Goal: Task Accomplishment & Management: Use online tool/utility

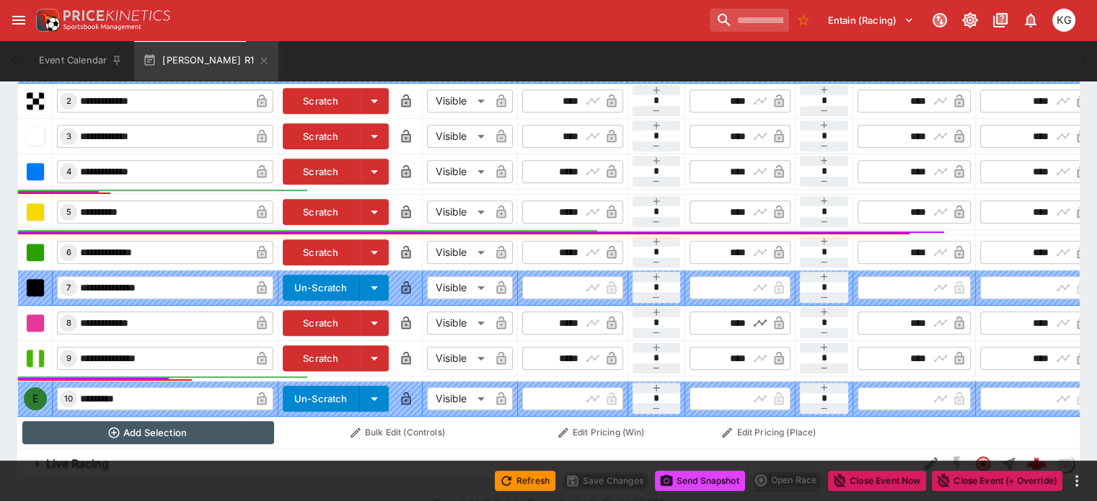
scroll to position [479, 0]
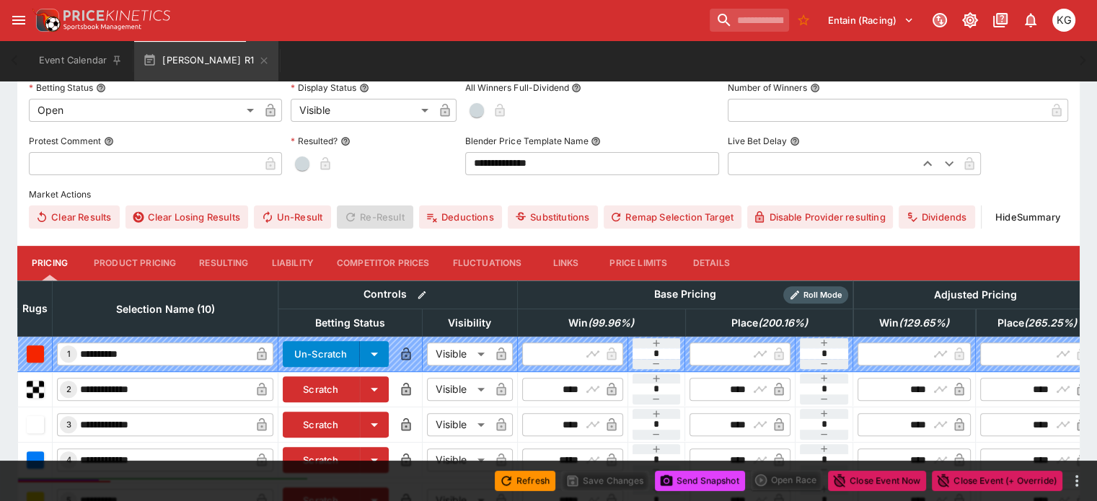
click at [732, 246] on button "Details" at bounding box center [710, 263] width 65 height 35
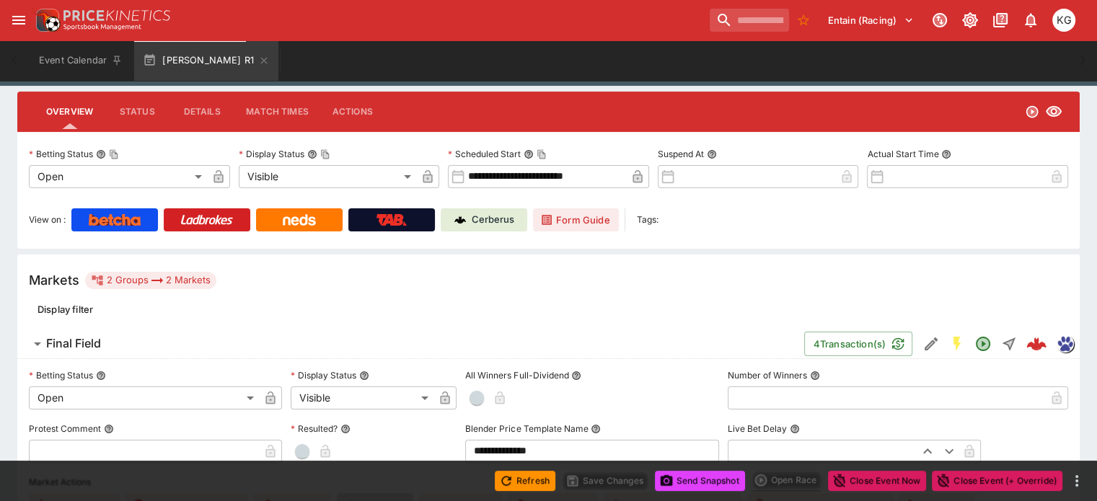
scroll to position [63, 0]
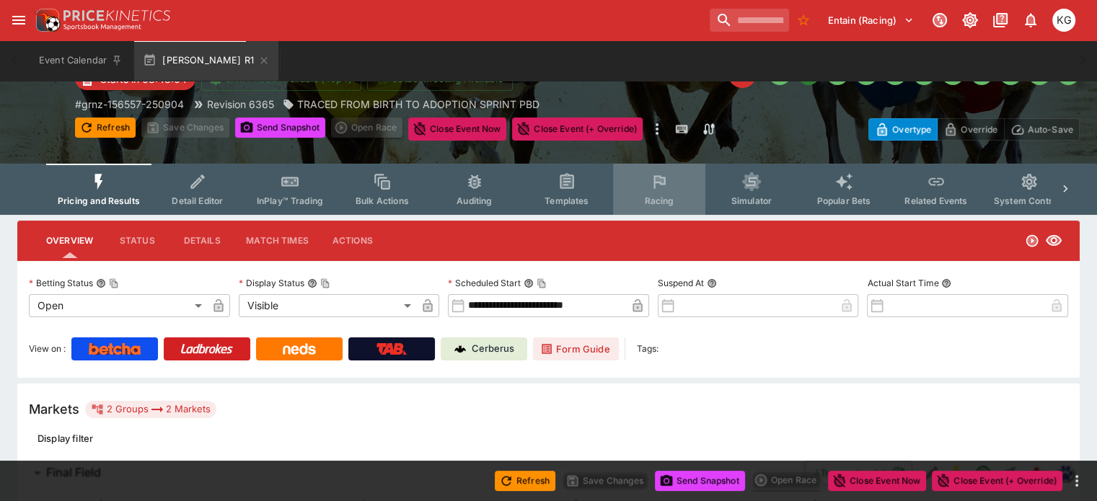
click at [660, 195] on span "Racing" at bounding box center [659, 200] width 30 height 11
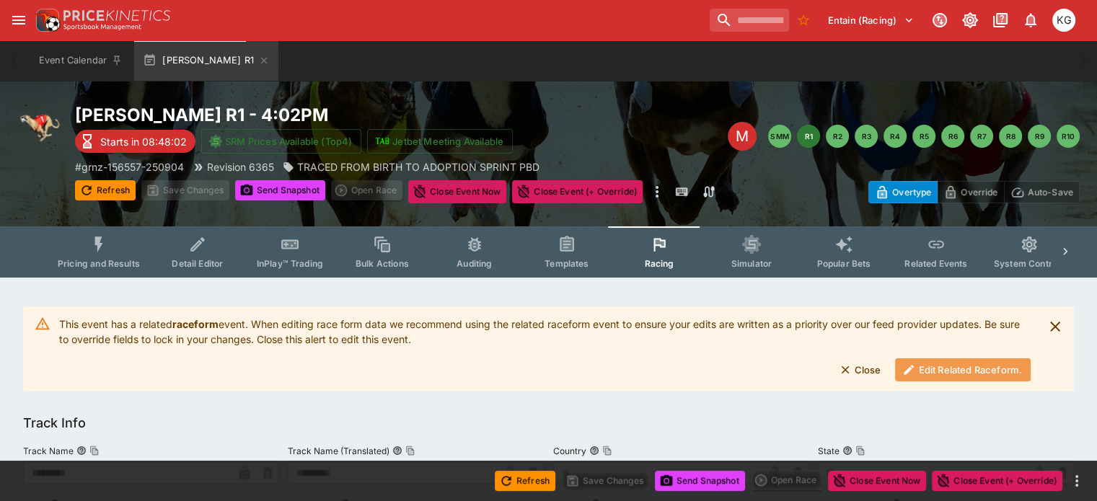
click at [925, 366] on button "Edit Related Raceform." at bounding box center [963, 369] width 136 height 23
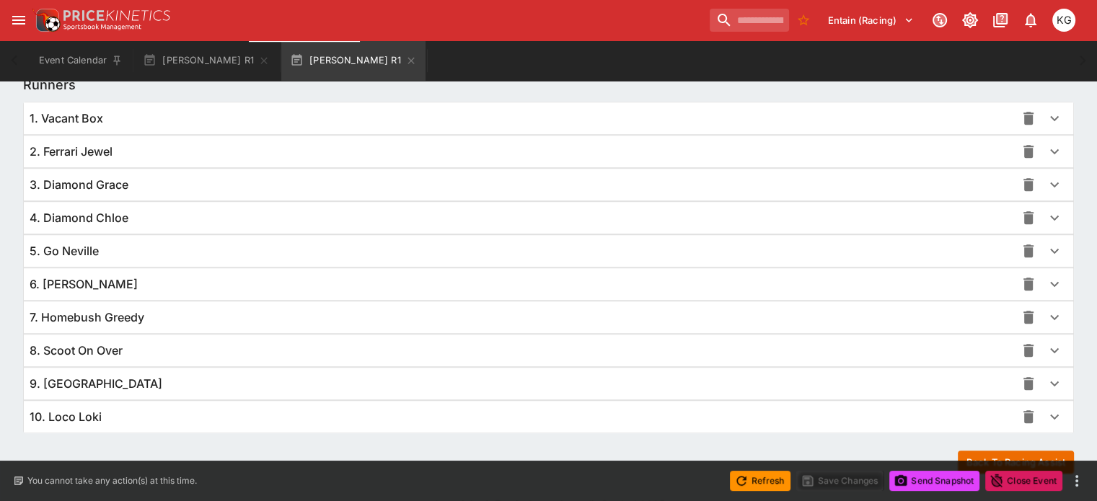
scroll to position [1050, 0]
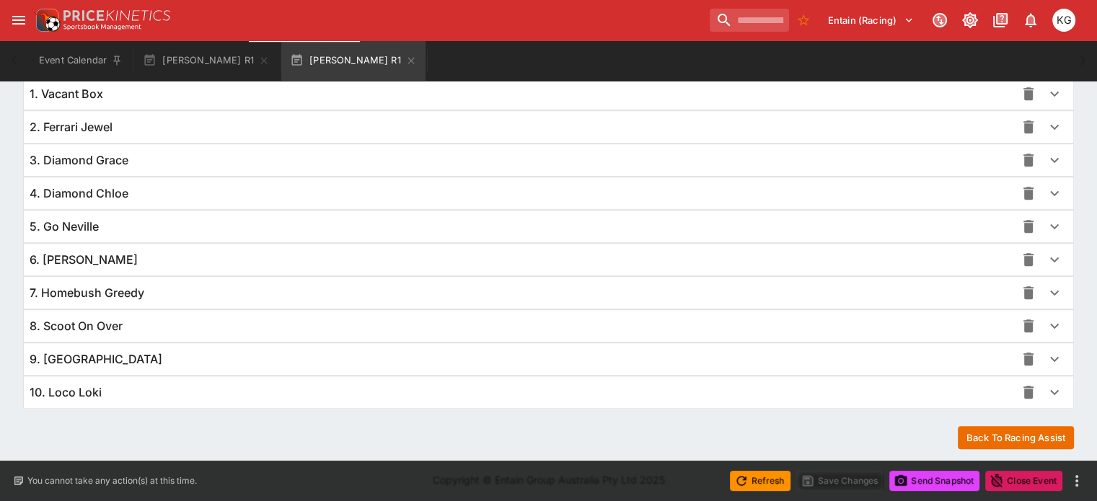
click at [1050, 357] on icon "button" at bounding box center [1054, 359] width 9 height 5
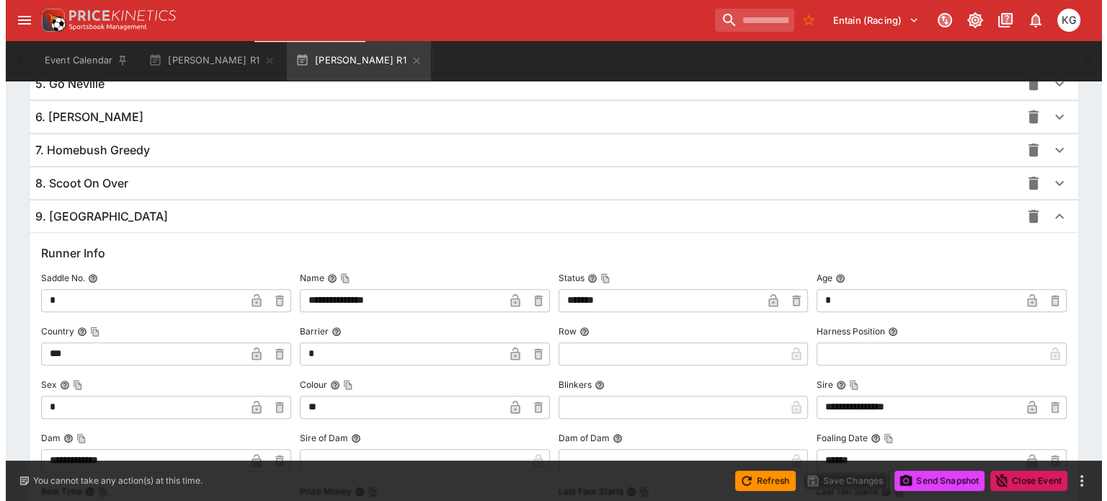
scroll to position [1341, 0]
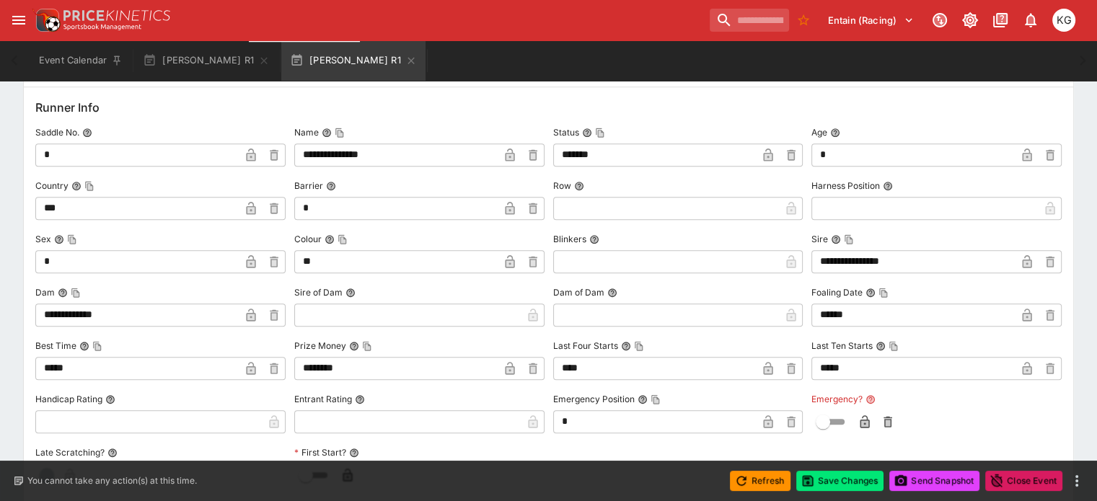
click at [860, 421] on icon "button" at bounding box center [864, 421] width 9 height 13
click at [849, 477] on button "Save Changes" at bounding box center [840, 481] width 88 height 20
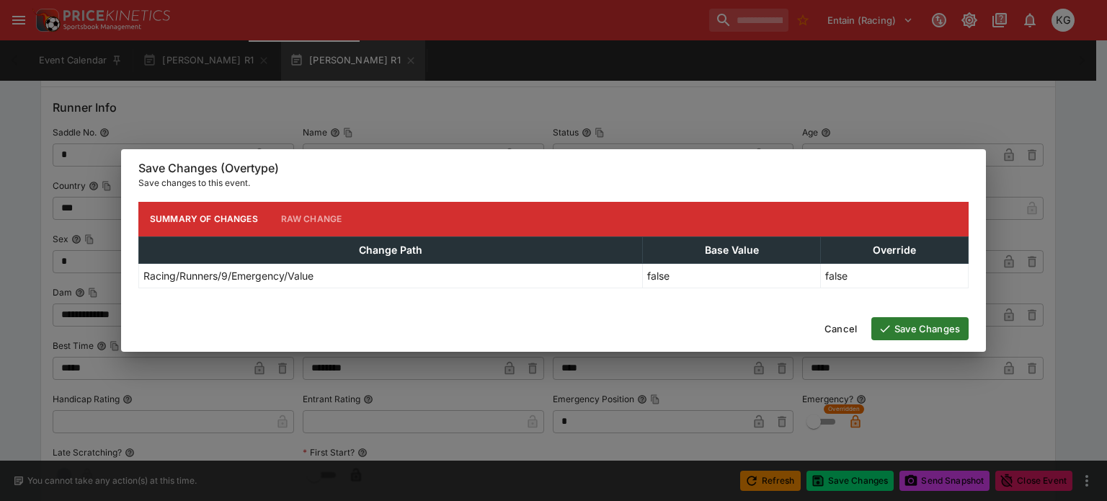
click at [931, 322] on button "Save Changes" at bounding box center [920, 328] width 97 height 23
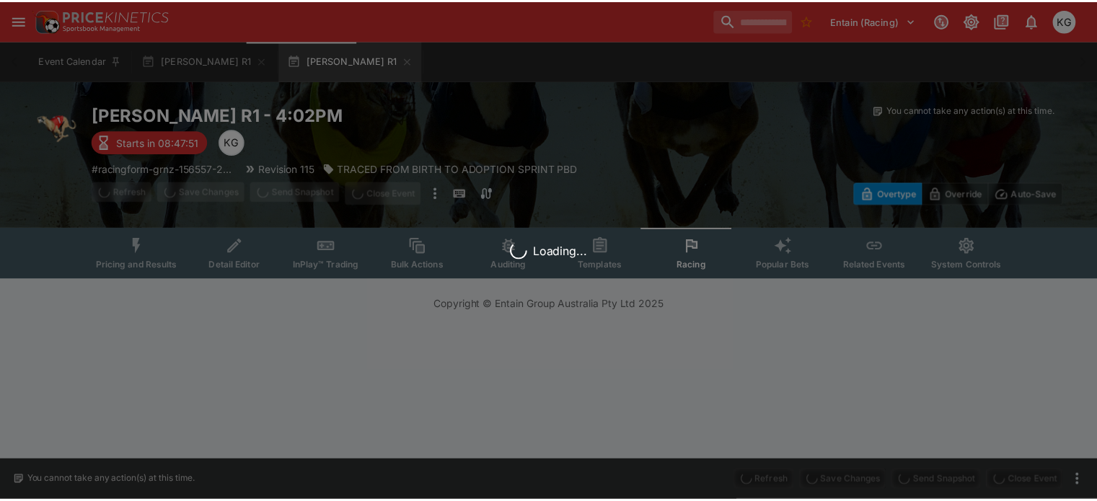
scroll to position [0, 0]
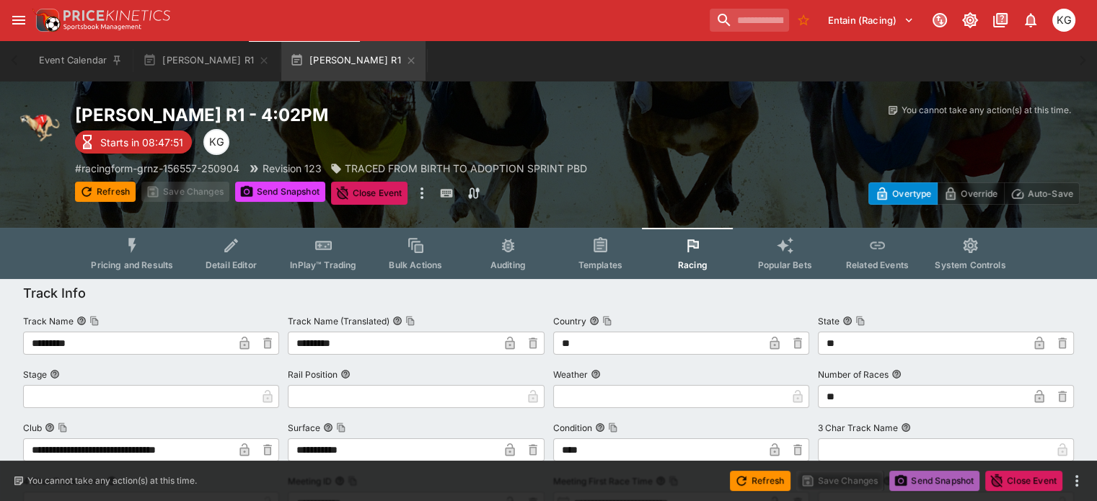
click at [946, 477] on button "Send Snapshot" at bounding box center [934, 481] width 90 height 20
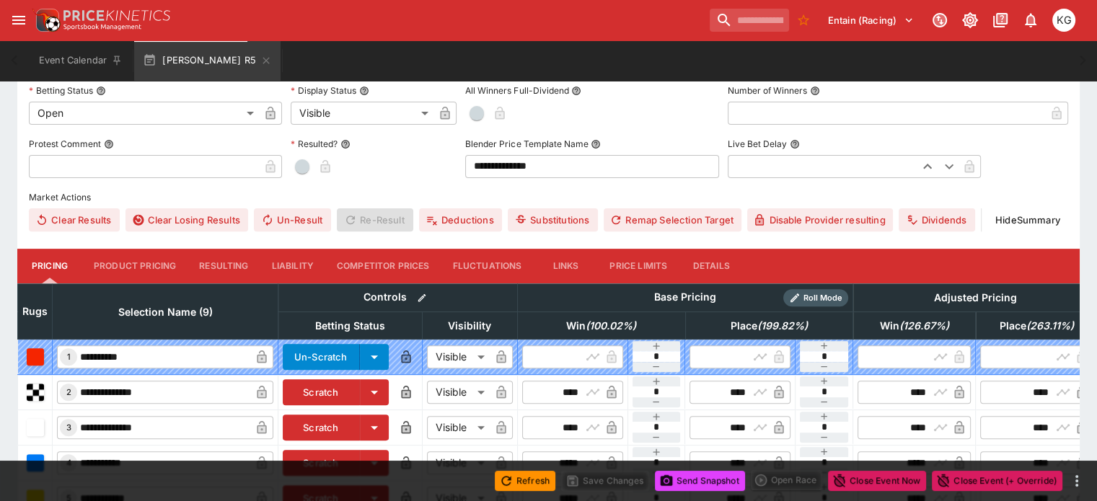
scroll to position [505, 0]
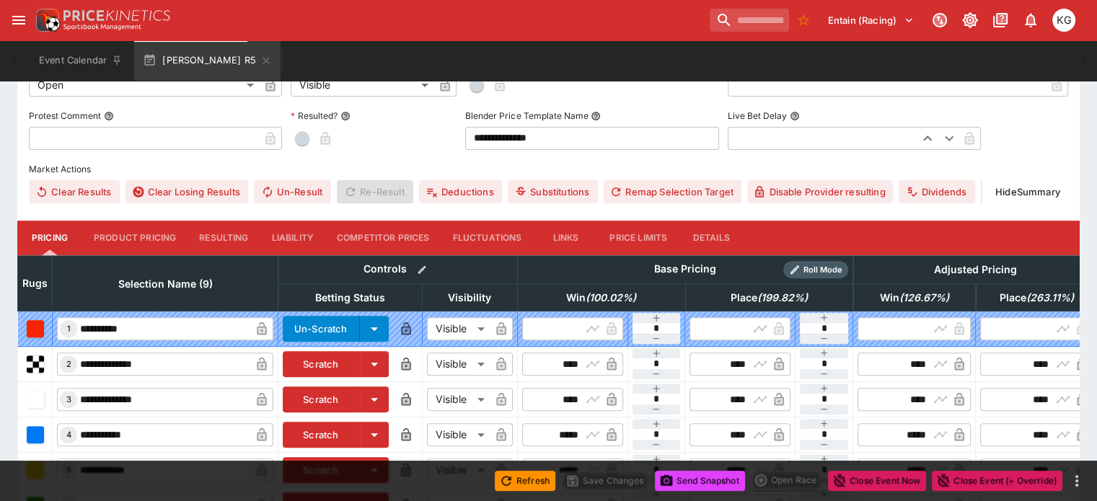
click at [735, 221] on button "Details" at bounding box center [710, 238] width 65 height 35
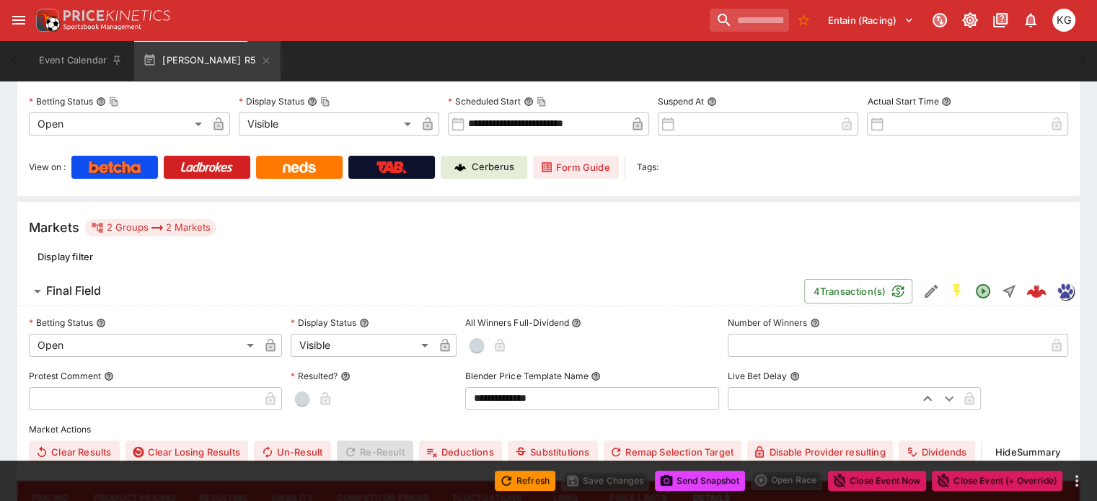
scroll to position [0, 0]
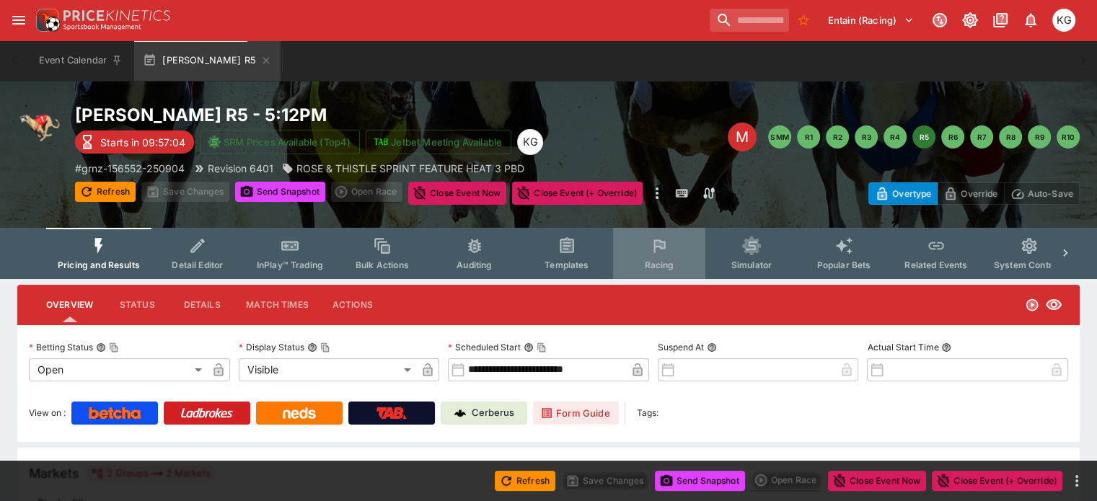
click at [673, 262] on span "Racing" at bounding box center [659, 265] width 30 height 11
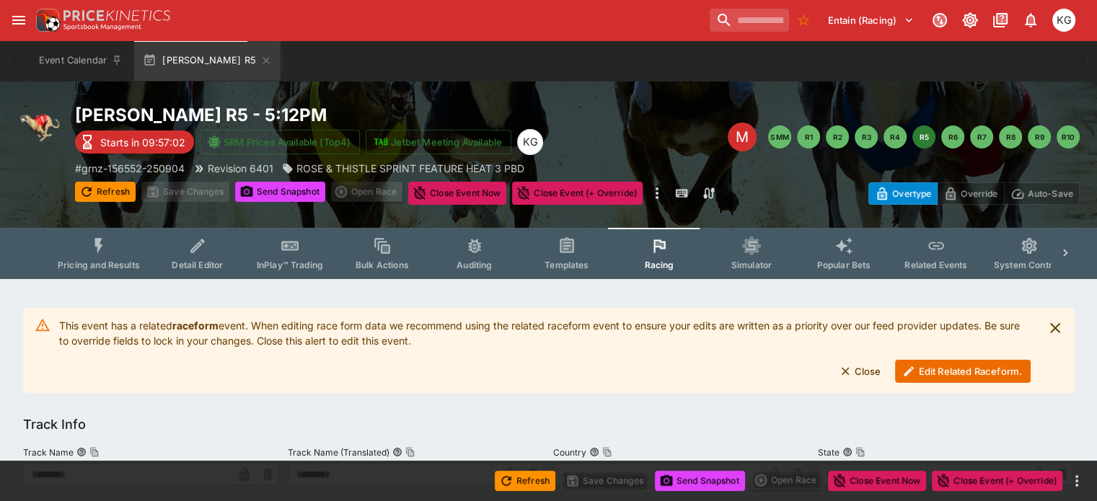
click at [949, 368] on button "Edit Related Raceform." at bounding box center [963, 371] width 136 height 23
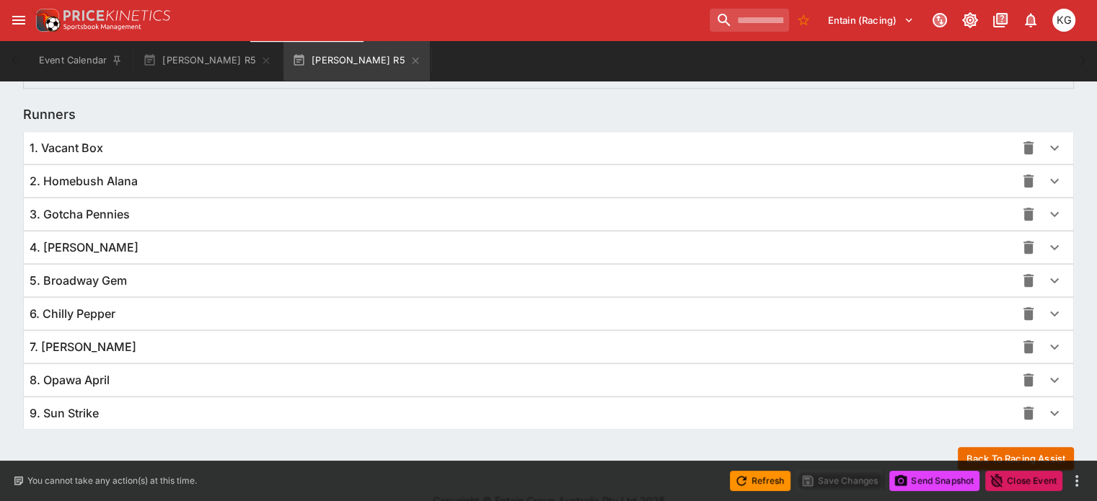
scroll to position [1019, 0]
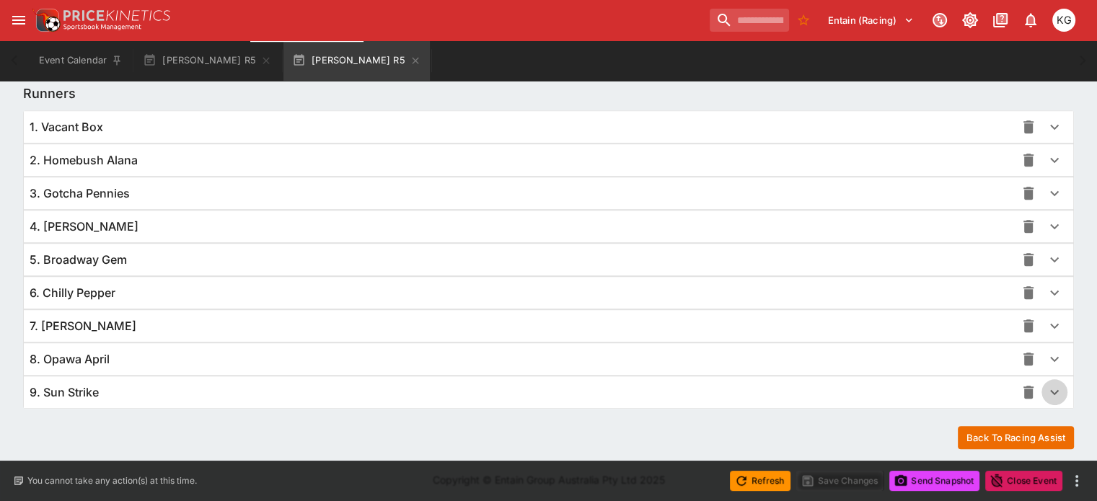
click at [1045, 384] on icon "button" at bounding box center [1053, 392] width 17 height 17
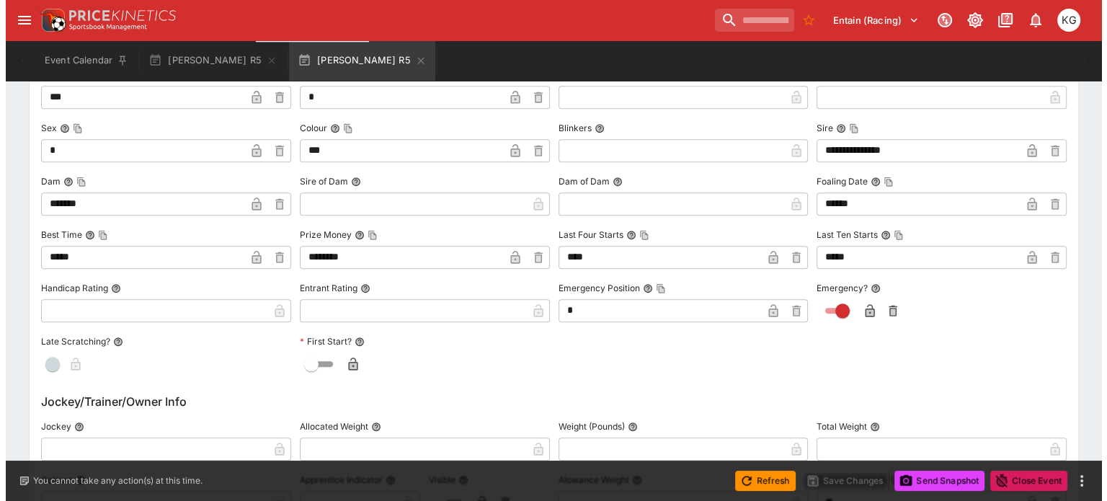
scroll to position [1452, 0]
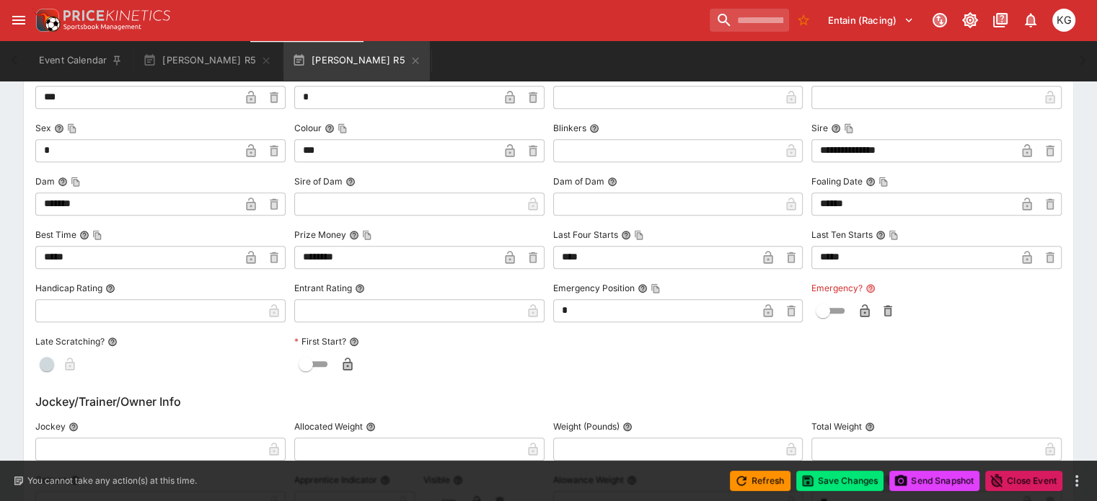
click at [860, 309] on icon "button" at bounding box center [864, 310] width 9 height 13
click at [838, 482] on button "Save Changes" at bounding box center [840, 481] width 88 height 20
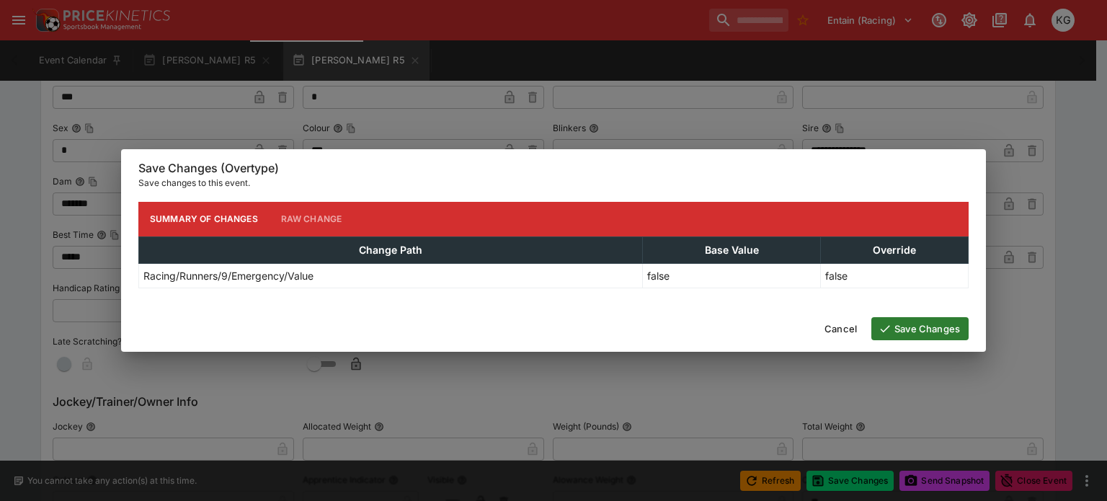
click at [928, 330] on button "Save Changes" at bounding box center [920, 328] width 97 height 23
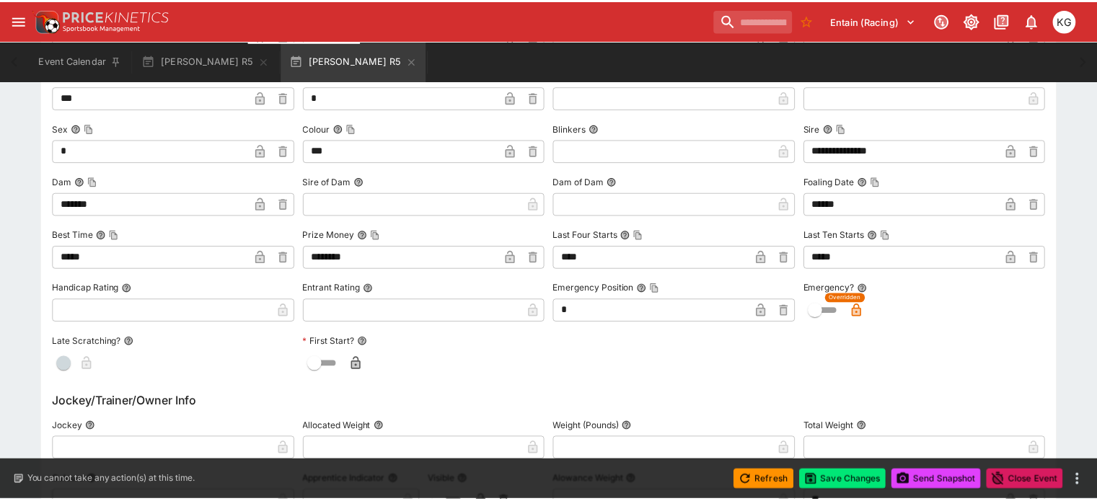
scroll to position [0, 0]
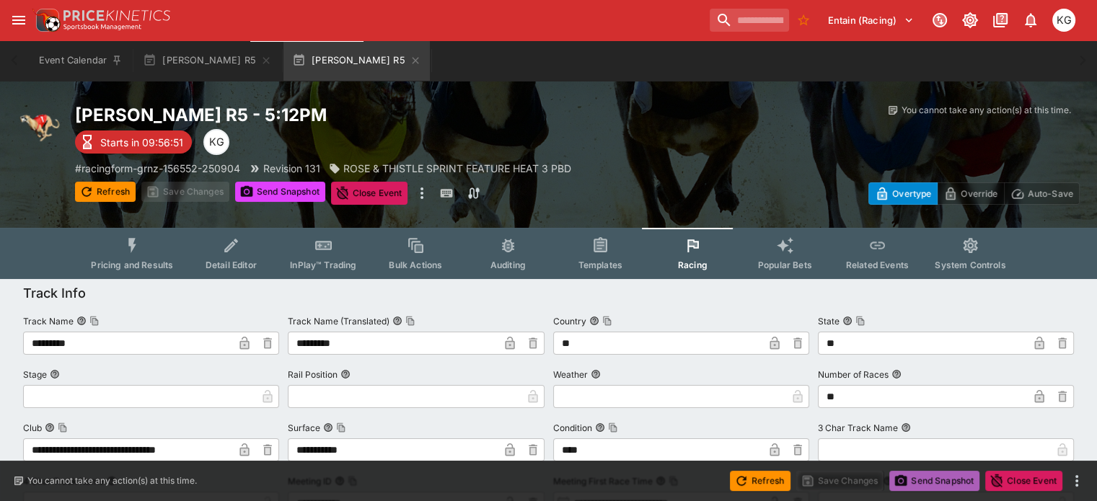
click at [934, 477] on button "Send Snapshot" at bounding box center [934, 481] width 90 height 20
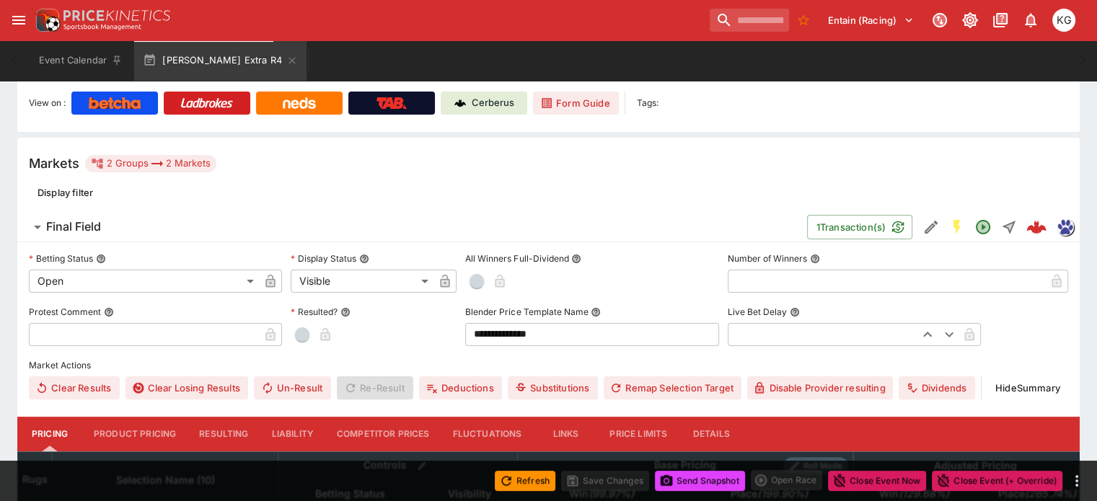
scroll to position [360, 0]
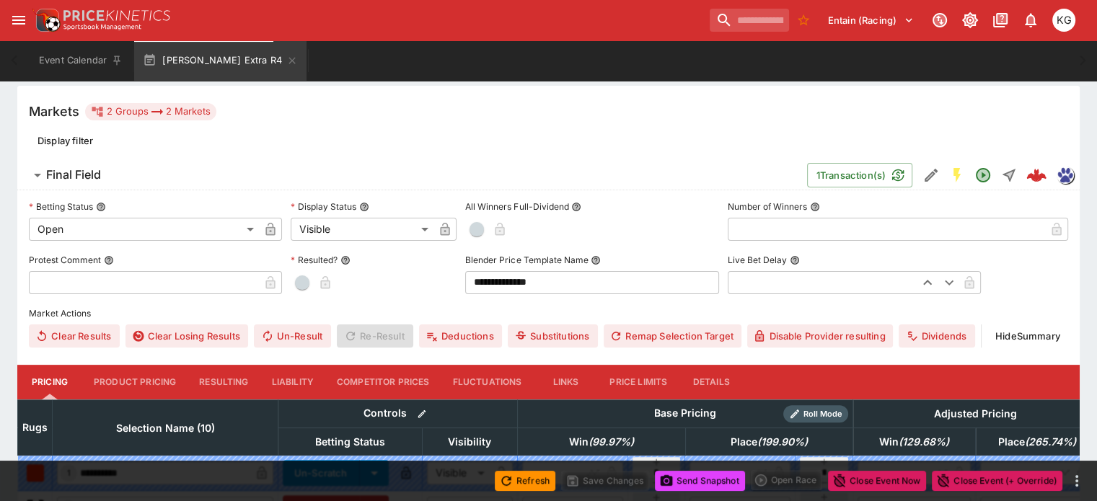
click at [736, 365] on button "Details" at bounding box center [710, 382] width 65 height 35
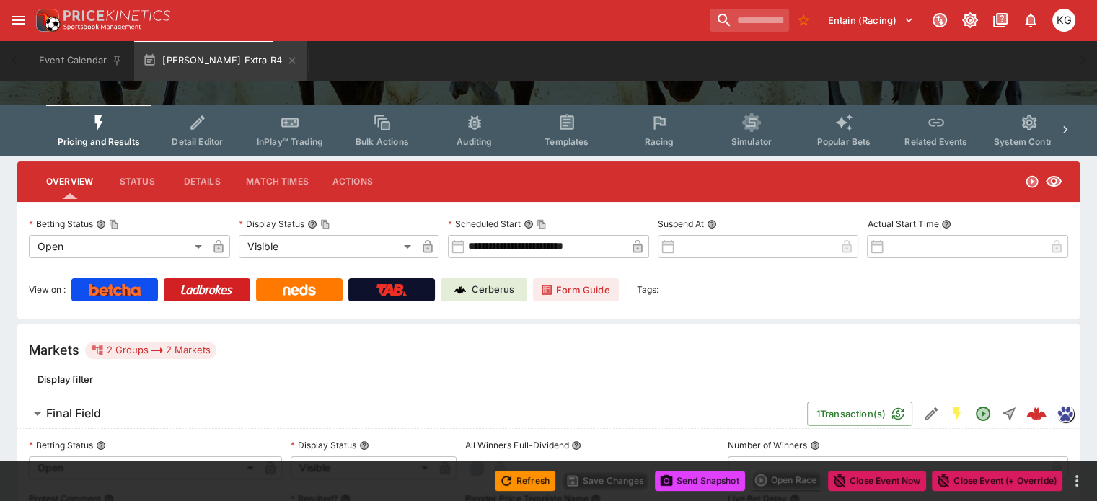
scroll to position [0, 0]
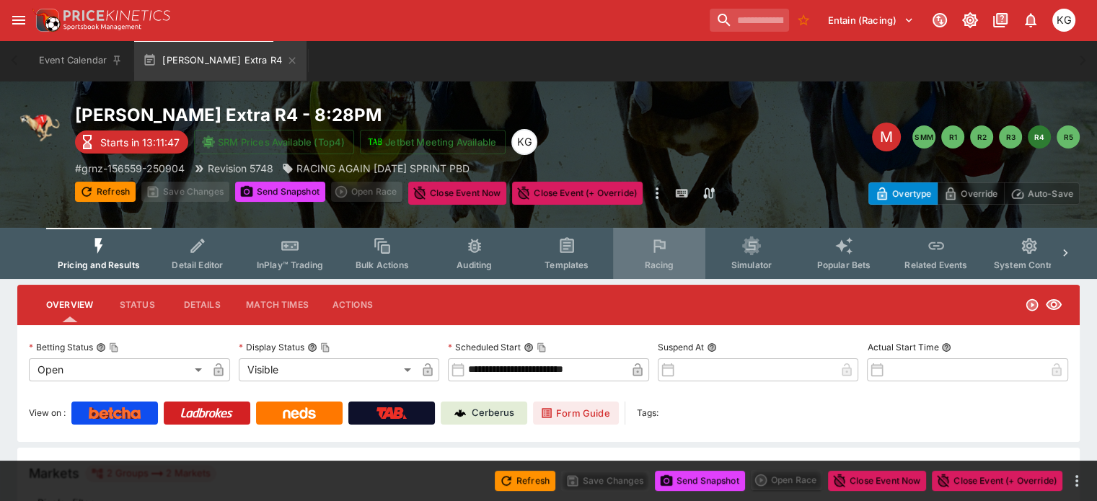
click at [659, 257] on button "Racing" at bounding box center [659, 253] width 92 height 51
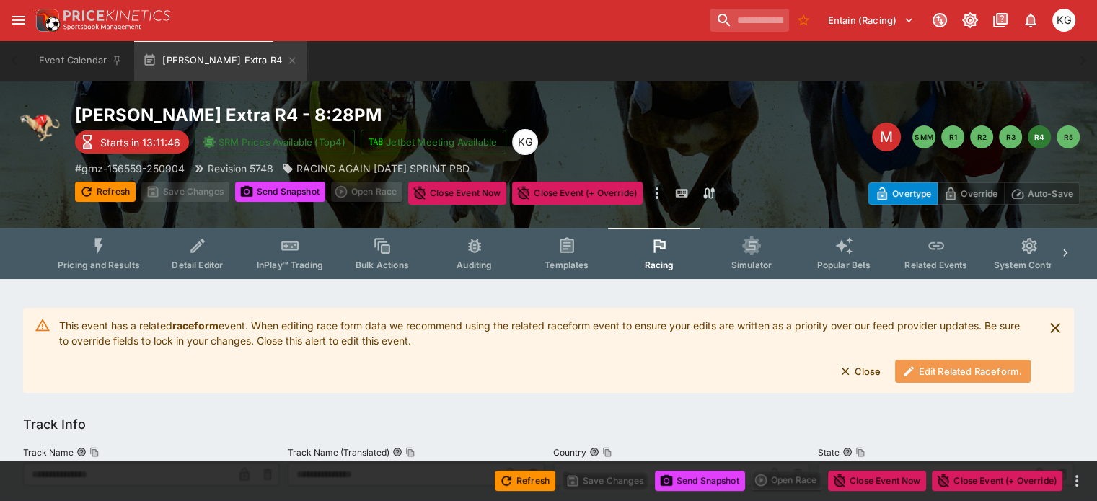
click at [936, 370] on button "Edit Related Raceform." at bounding box center [963, 371] width 136 height 23
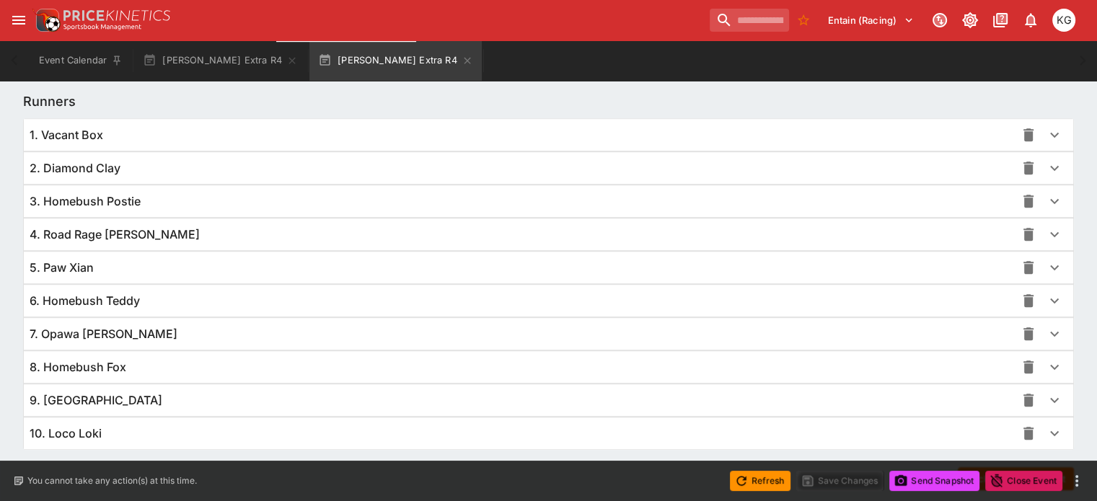
scroll to position [1009, 0]
click at [1045, 426] on icon "button" at bounding box center [1053, 432] width 17 height 17
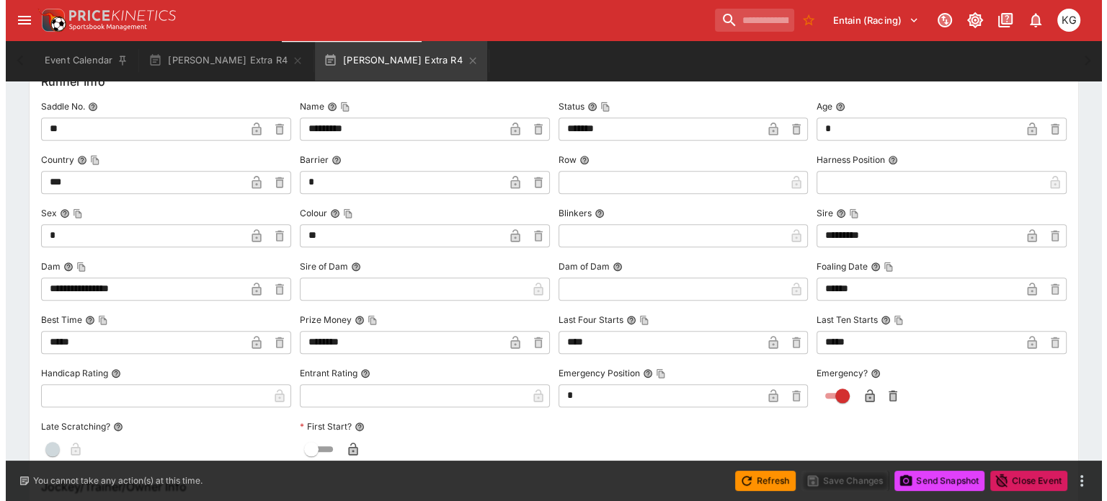
scroll to position [1517, 0]
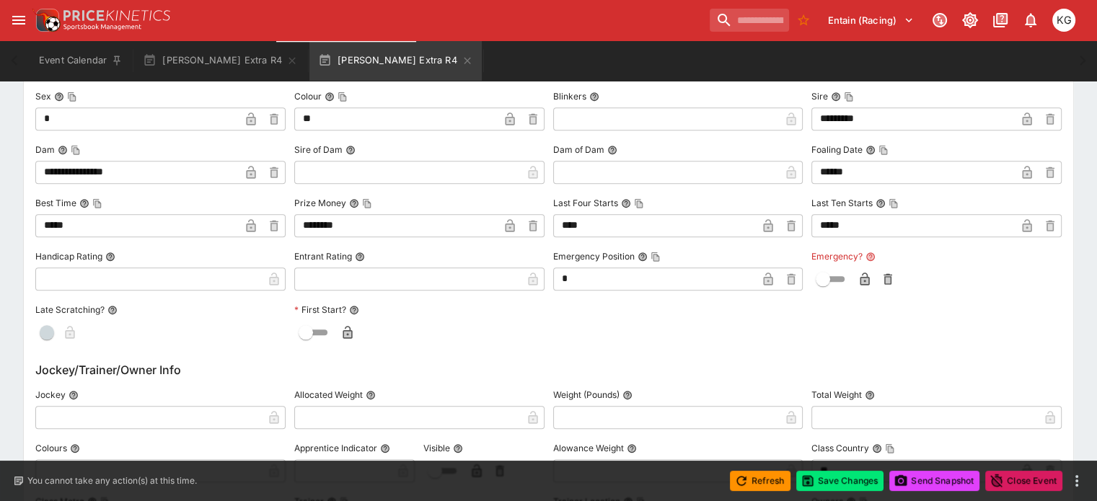
click at [857, 274] on icon "button" at bounding box center [864, 279] width 14 height 14
click at [841, 484] on button "Save Changes" at bounding box center [840, 481] width 88 height 20
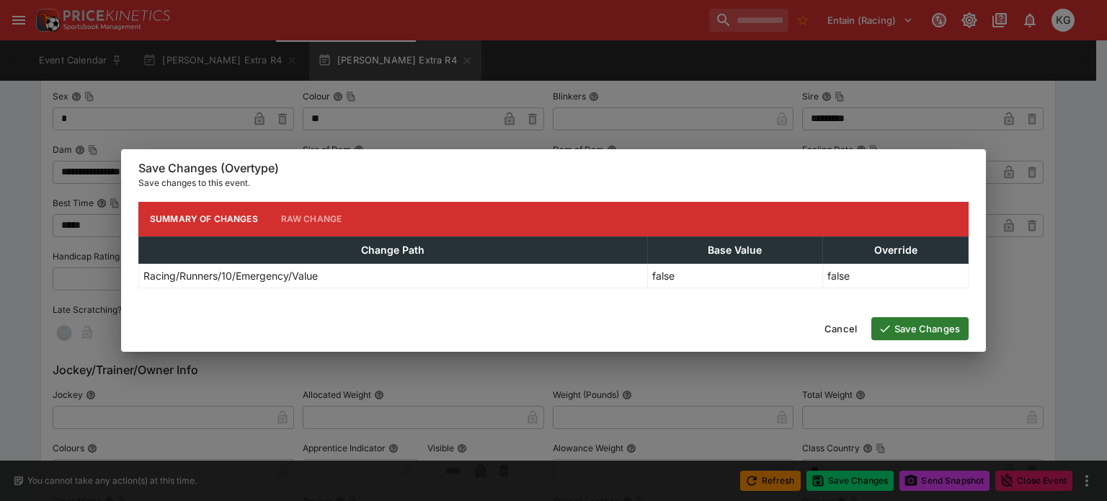
click at [936, 322] on button "Save Changes" at bounding box center [920, 328] width 97 height 23
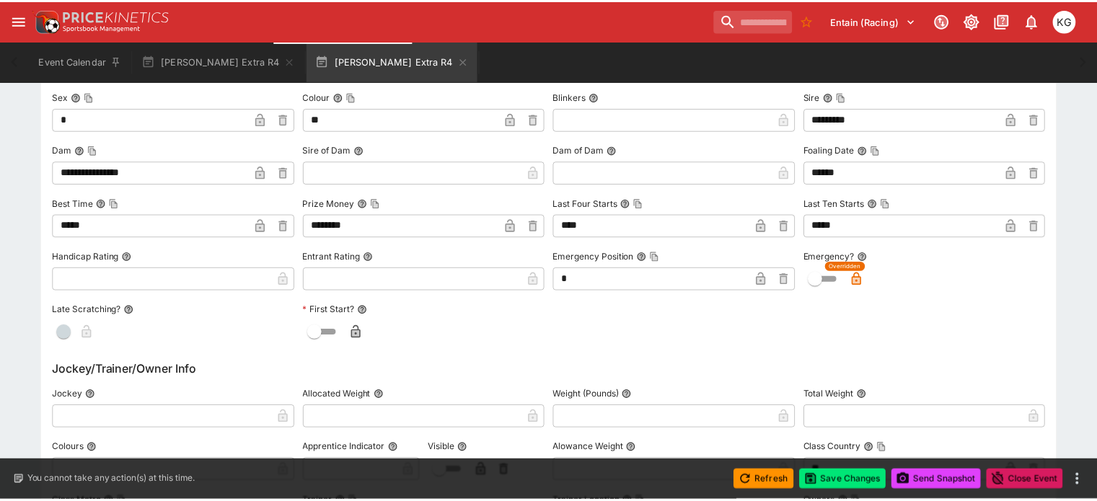
scroll to position [0, 0]
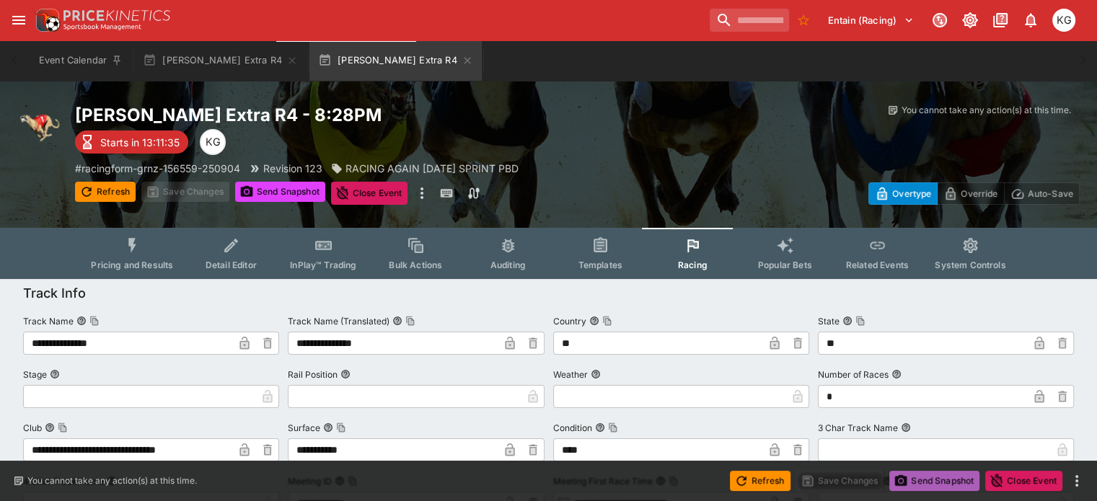
click at [926, 476] on button "Send Snapshot" at bounding box center [934, 481] width 90 height 20
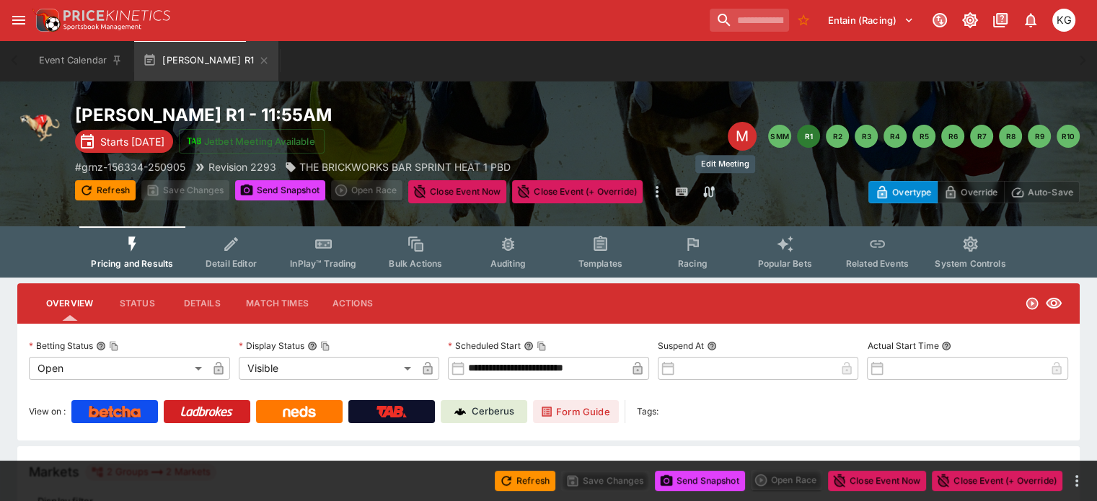
click at [727, 133] on div "M" at bounding box center [741, 136] width 29 height 29
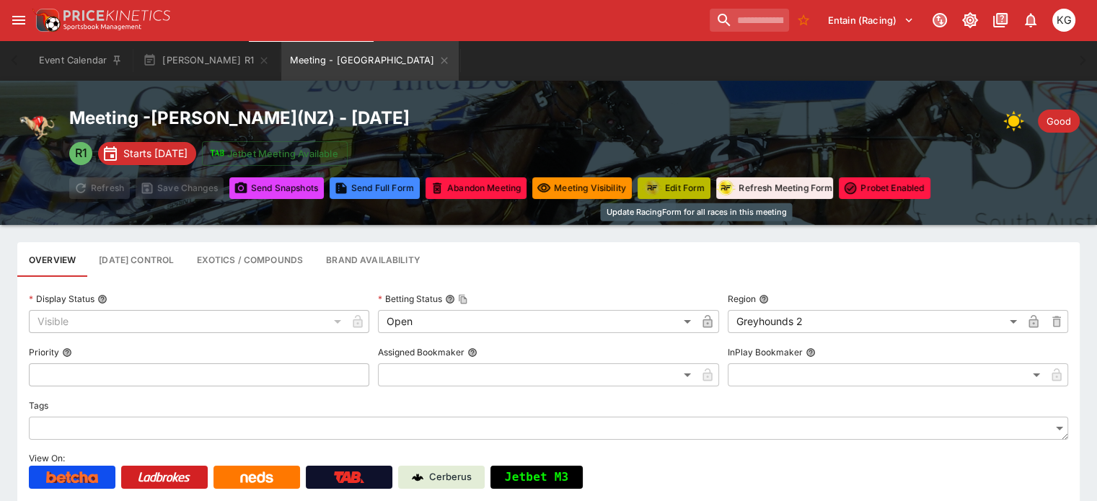
click at [710, 185] on button "Edit Form" at bounding box center [673, 188] width 73 height 22
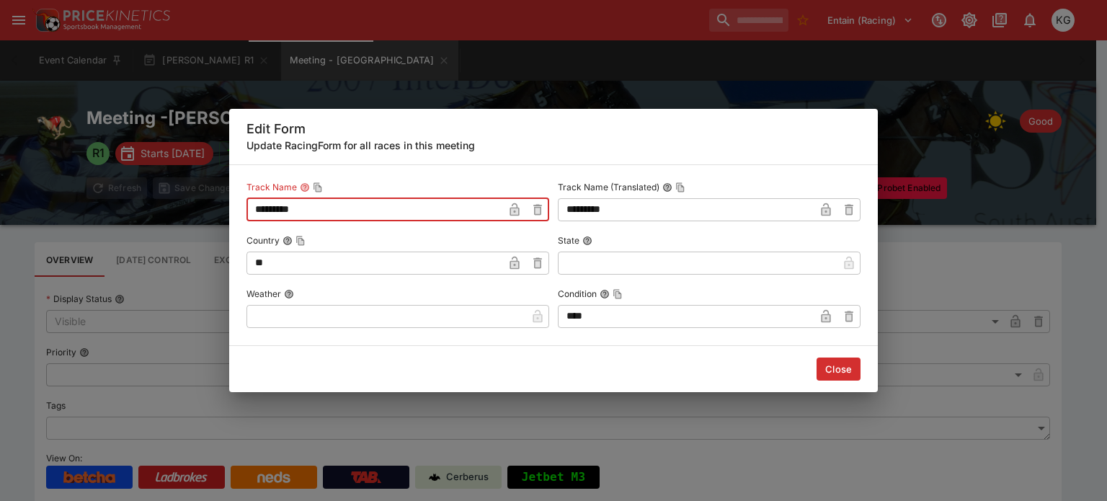
click at [342, 211] on input "*********" at bounding box center [375, 209] width 257 height 23
type input "**********"
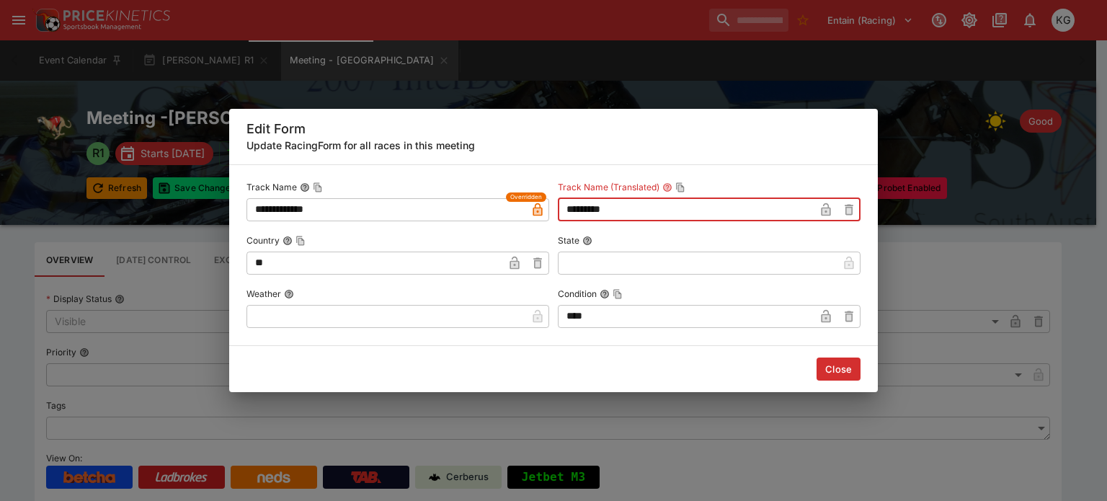
click at [648, 212] on input "*********" at bounding box center [686, 209] width 257 height 23
type input "**********"
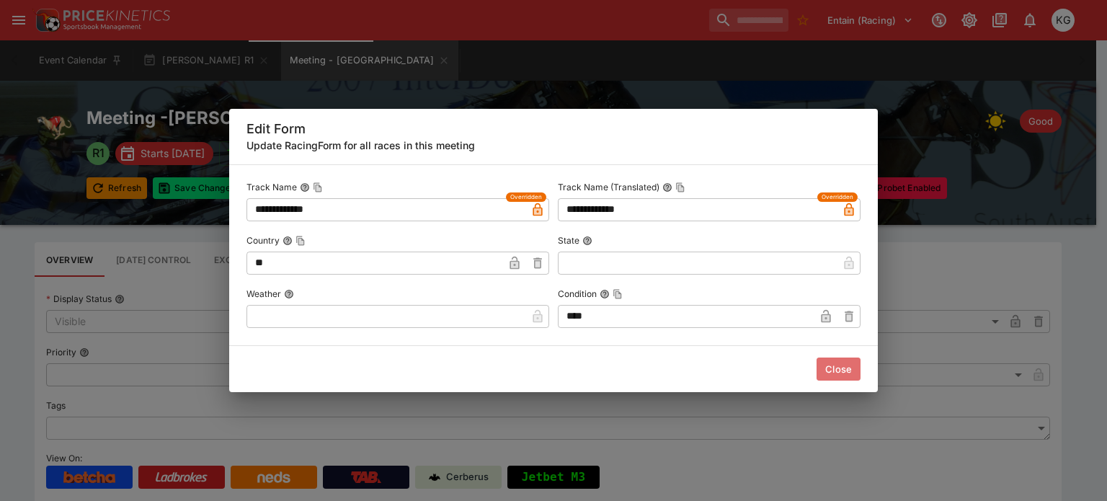
click at [837, 368] on button "Close" at bounding box center [839, 369] width 44 height 23
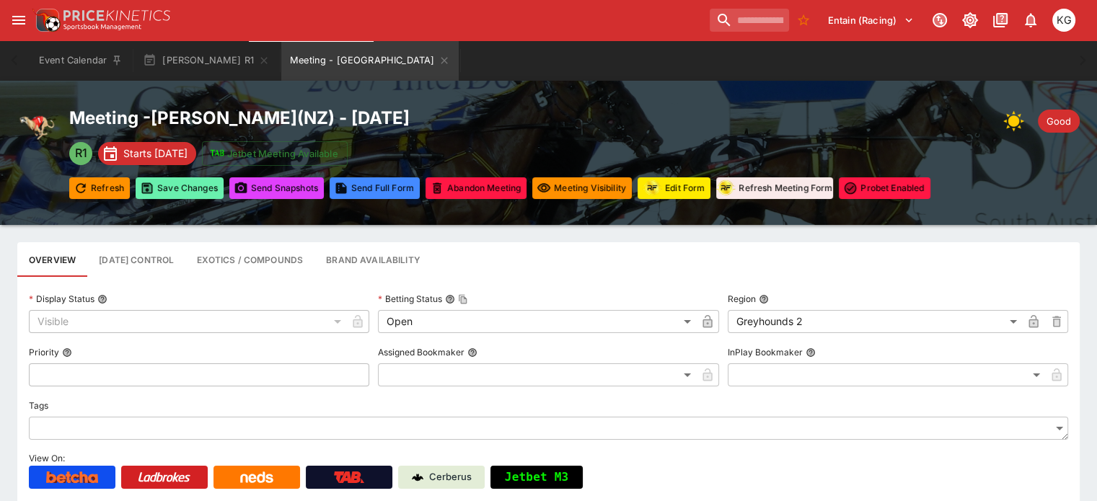
click at [199, 187] on button "Save Changes" at bounding box center [180, 188] width 88 height 22
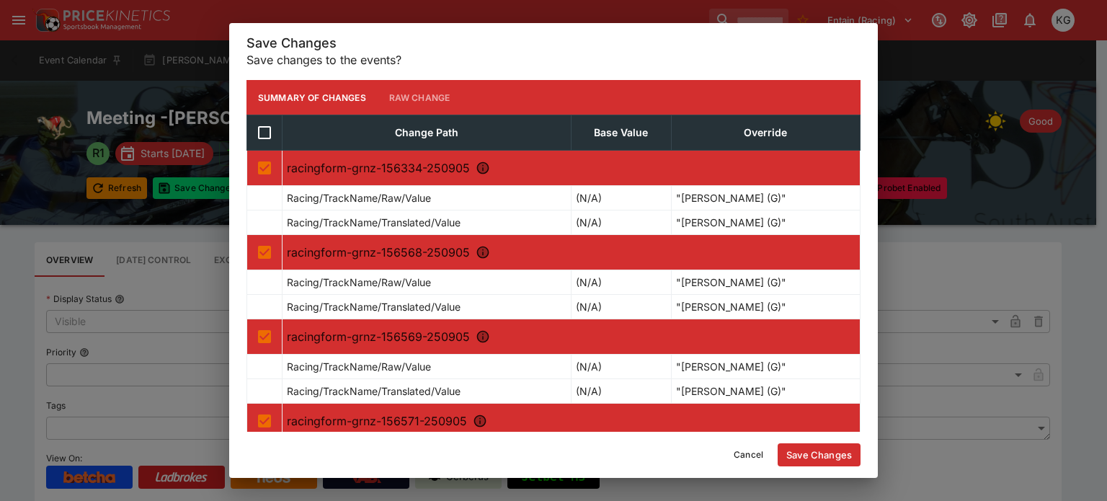
click at [805, 459] on button "Save Changes" at bounding box center [819, 454] width 83 height 23
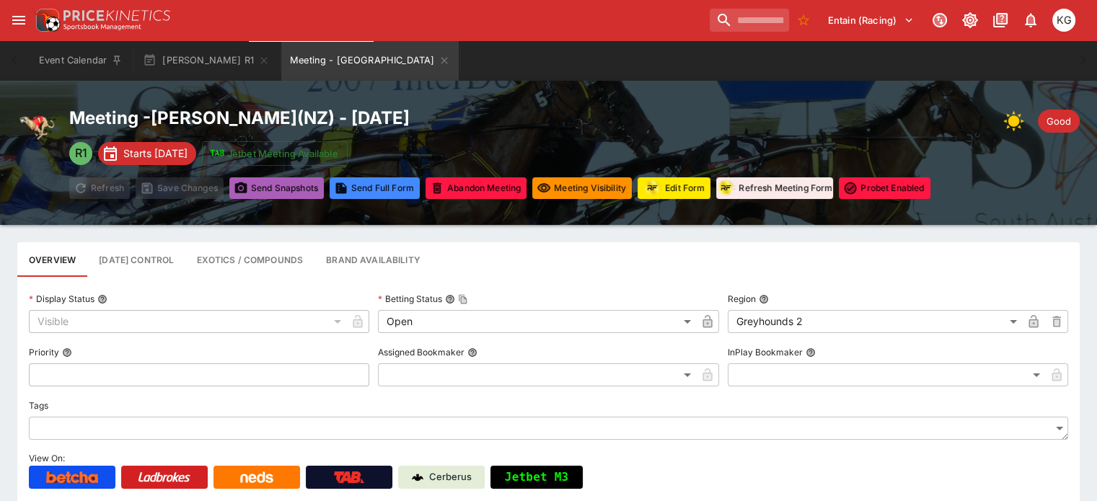
click at [301, 189] on button "Send Snapshot s" at bounding box center [276, 188] width 94 height 22
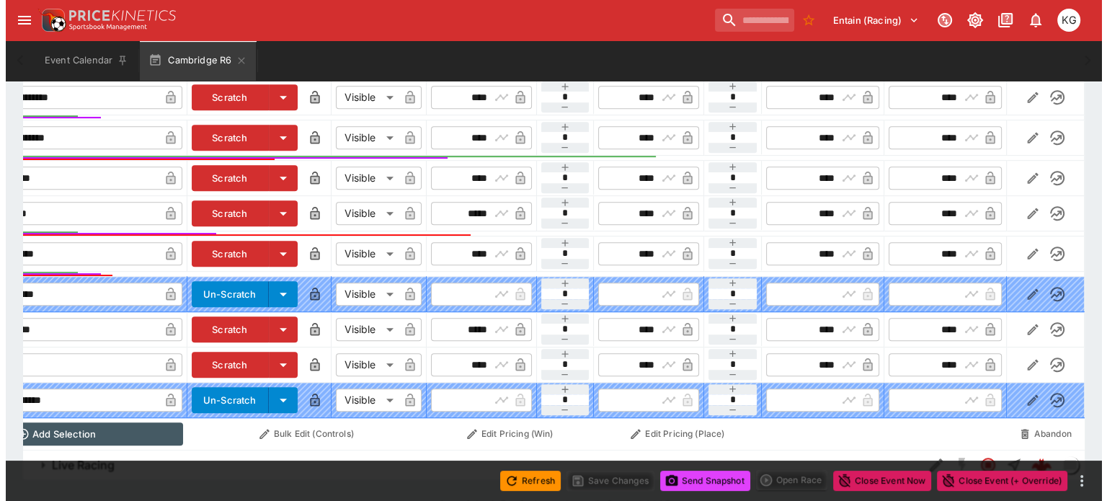
scroll to position [774, 0]
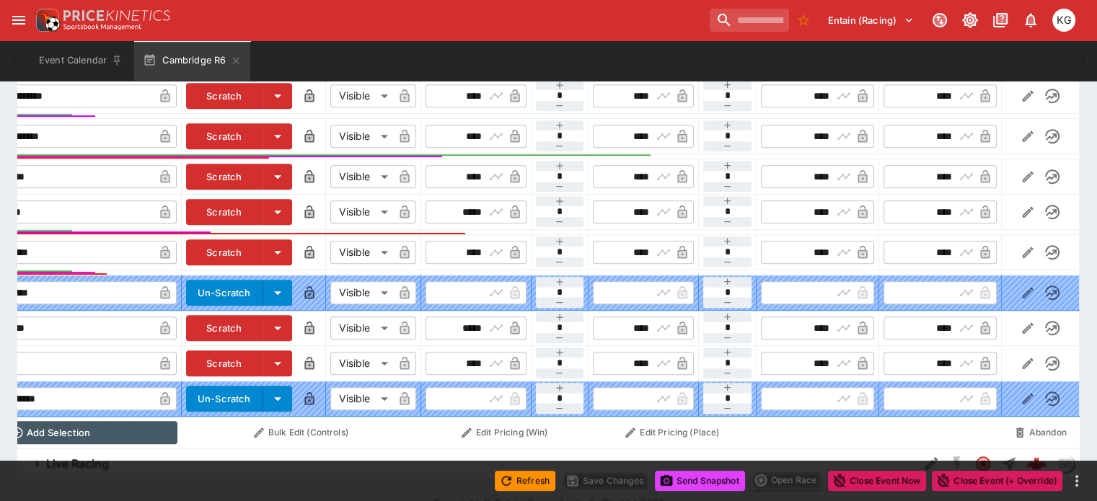
click at [1020, 356] on icon "button" at bounding box center [1027, 363] width 14 height 14
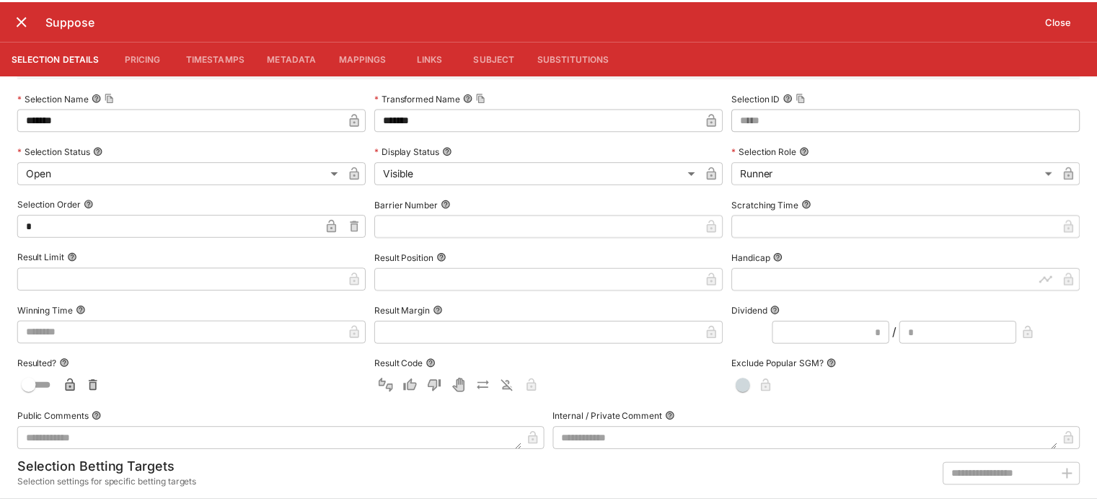
scroll to position [64, 0]
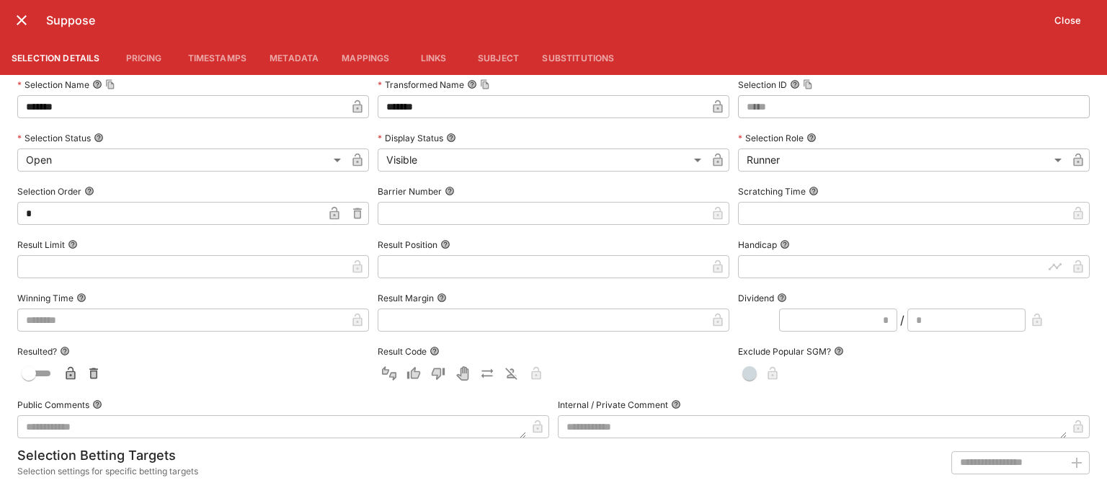
click at [424, 211] on input "text" at bounding box center [542, 213] width 329 height 23
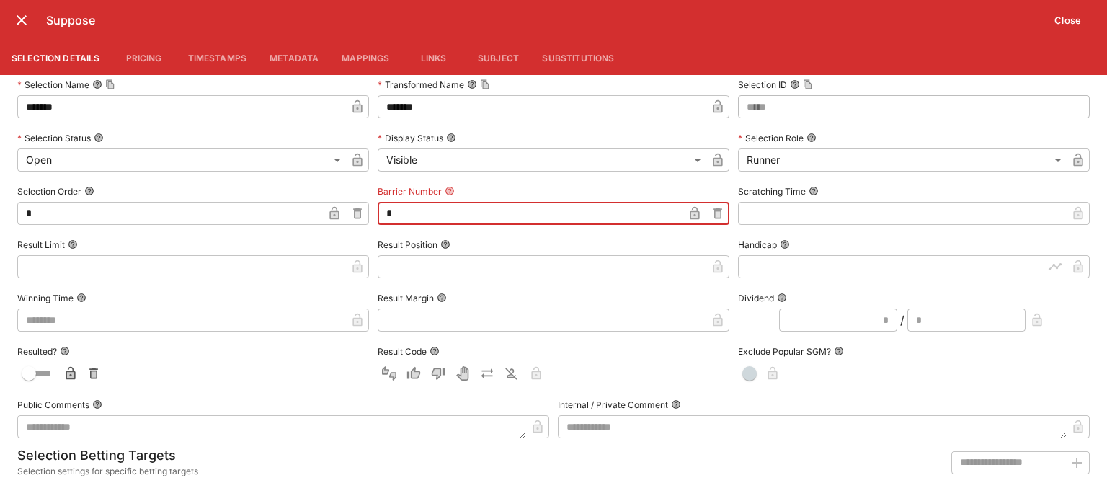
type input "*"
click at [691, 210] on icon "button" at bounding box center [695, 213] width 14 height 14
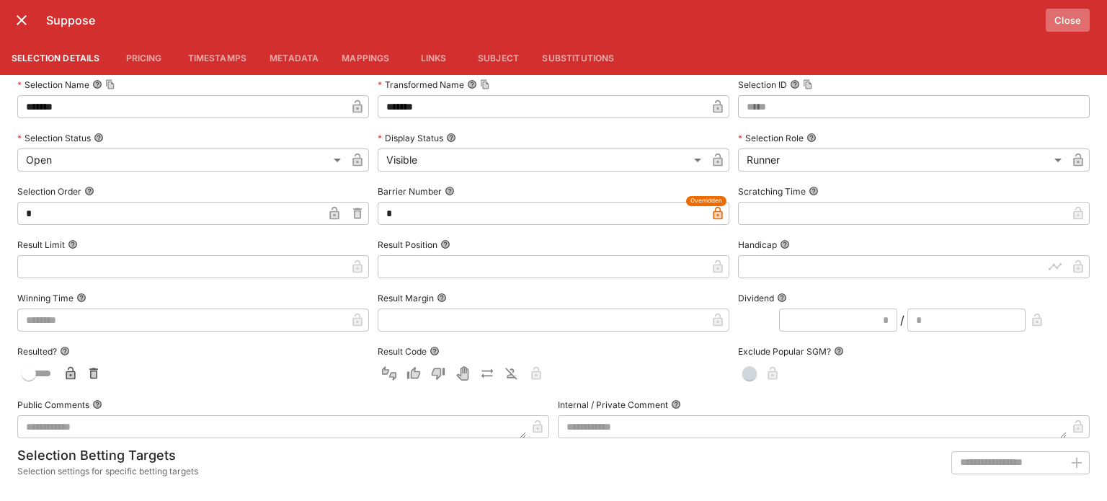
click at [1066, 21] on button "Close" at bounding box center [1068, 20] width 44 height 23
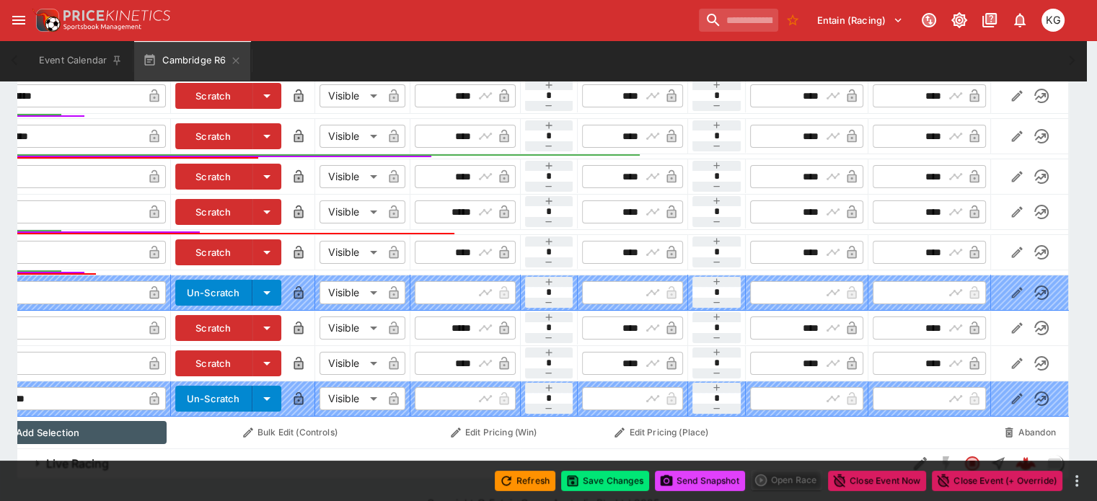
scroll to position [0, 120]
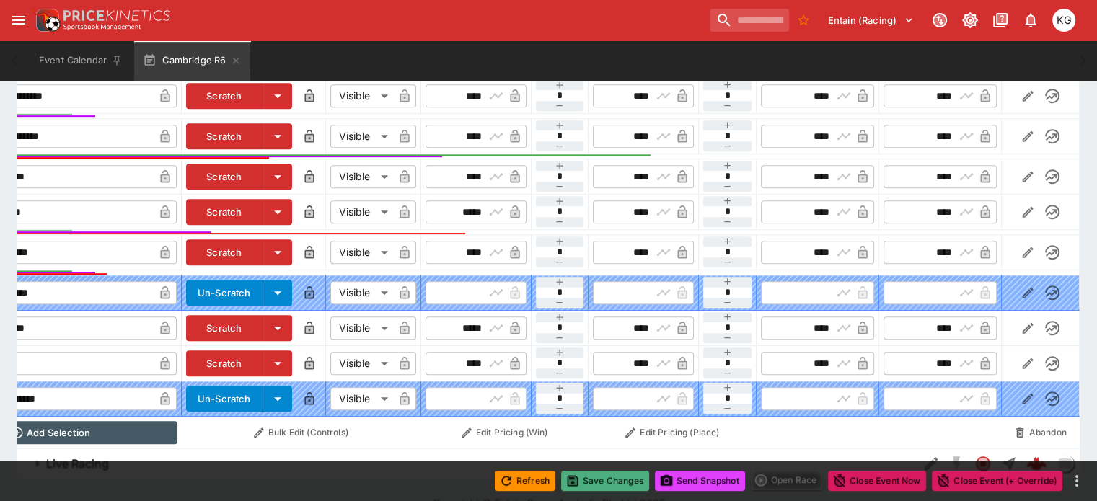
click at [585, 472] on button "Save Changes" at bounding box center [605, 481] width 88 height 20
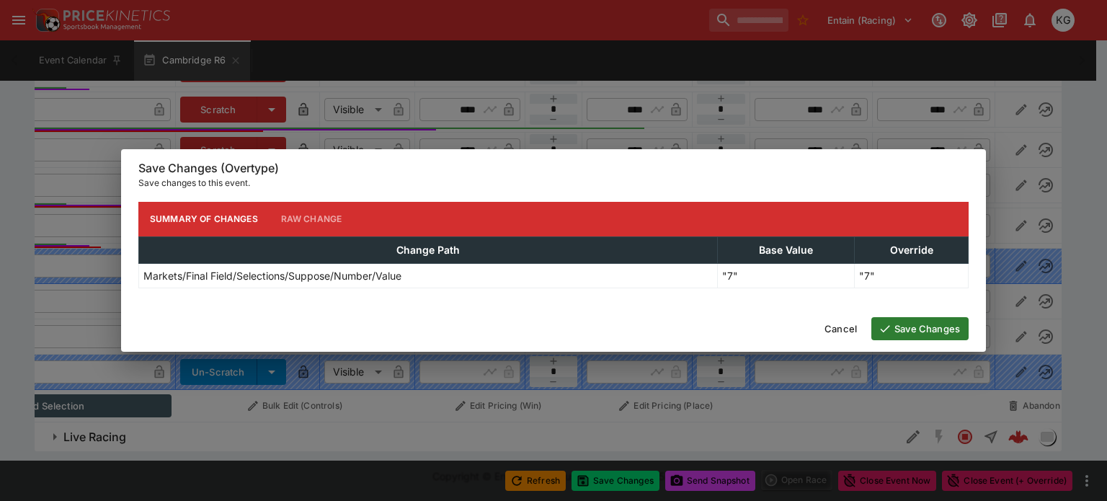
click at [929, 327] on button "Save Changes" at bounding box center [920, 328] width 97 height 23
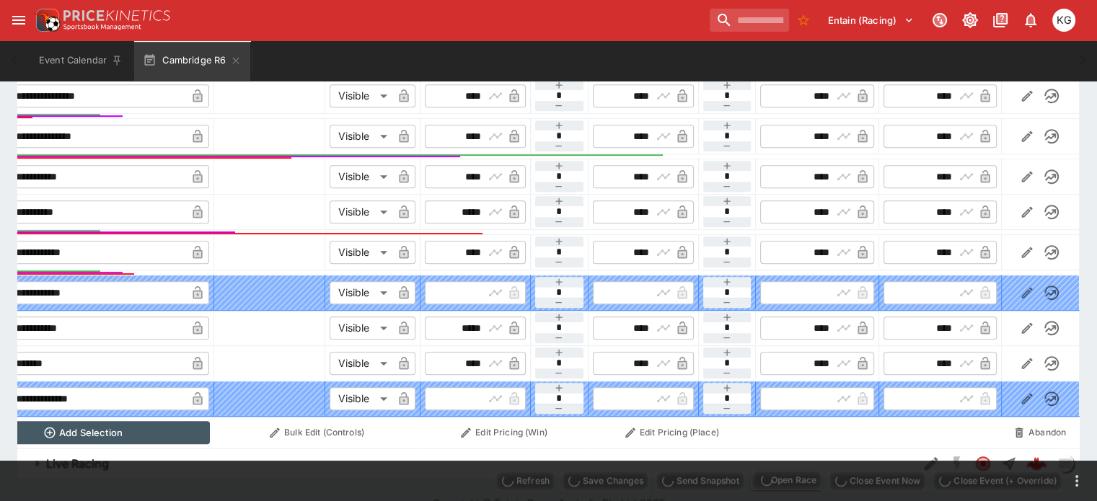
scroll to position [0, 97]
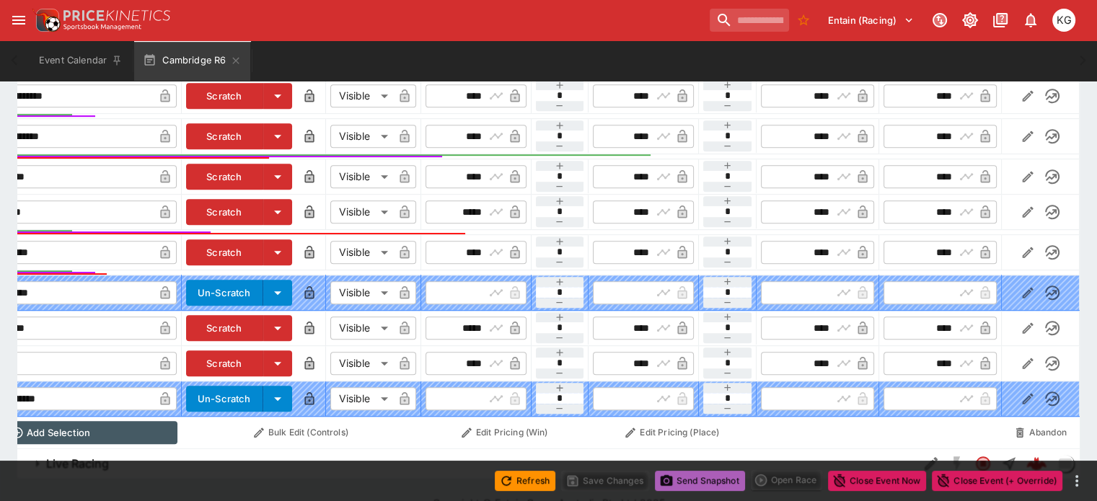
click at [699, 480] on button "Send Snapshot" at bounding box center [700, 481] width 90 height 20
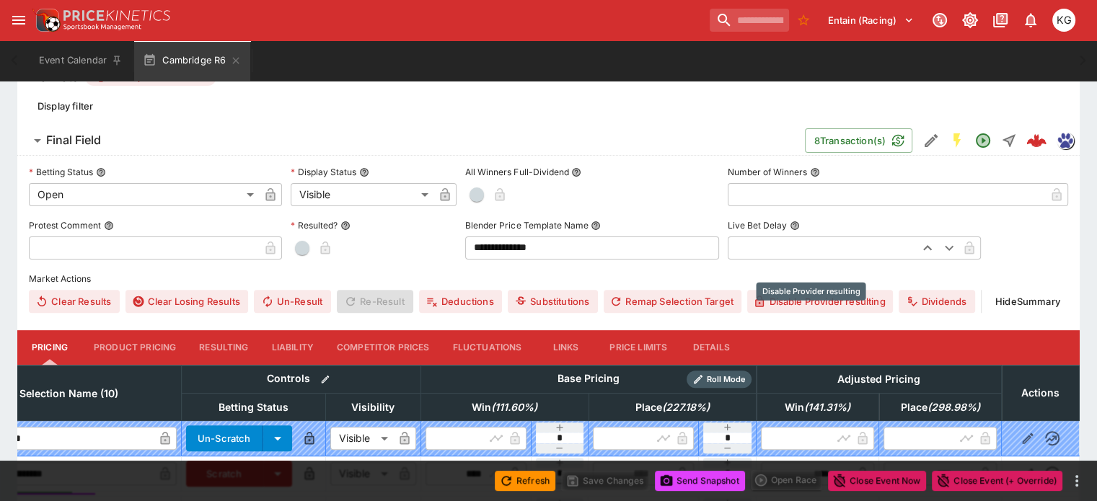
scroll to position [414, 0]
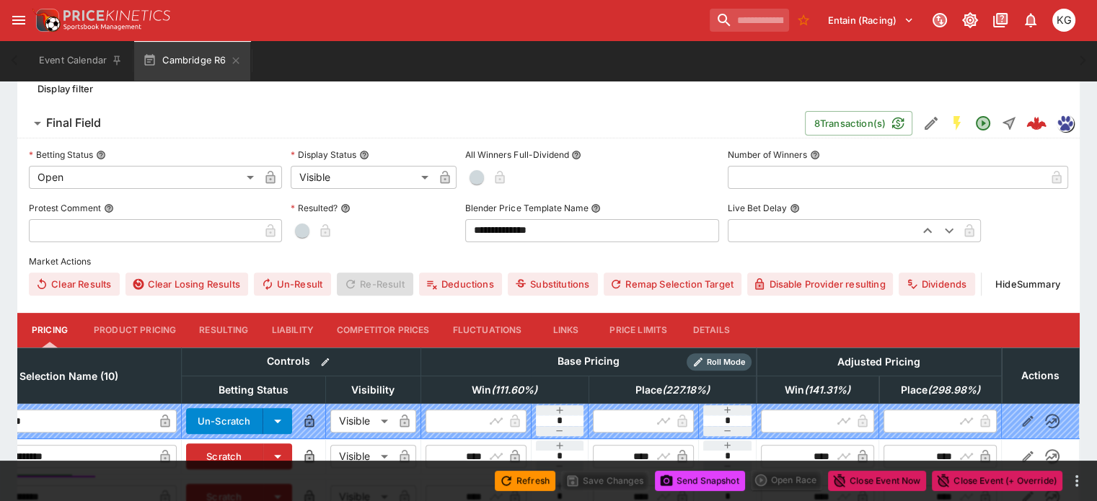
click at [725, 313] on button "Details" at bounding box center [710, 330] width 65 height 35
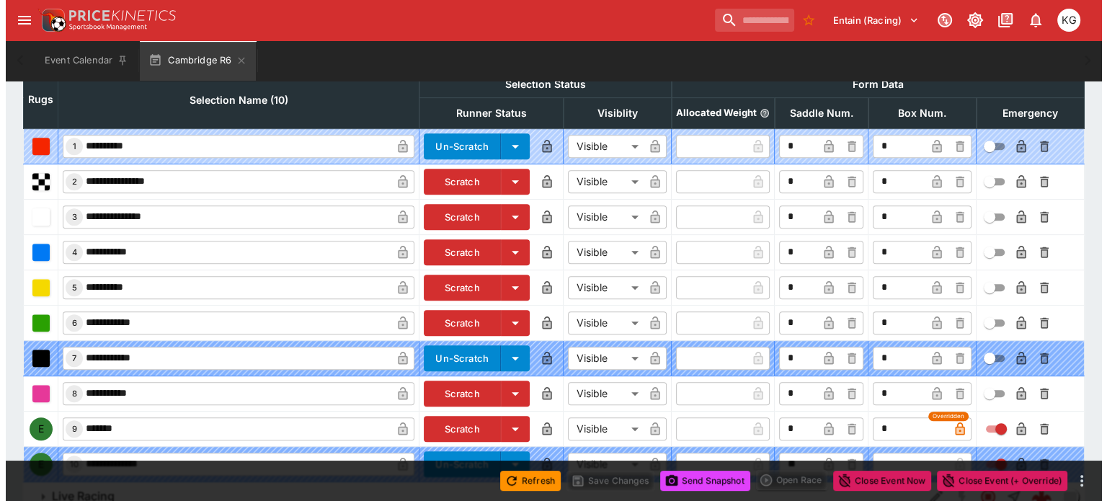
scroll to position [714, 0]
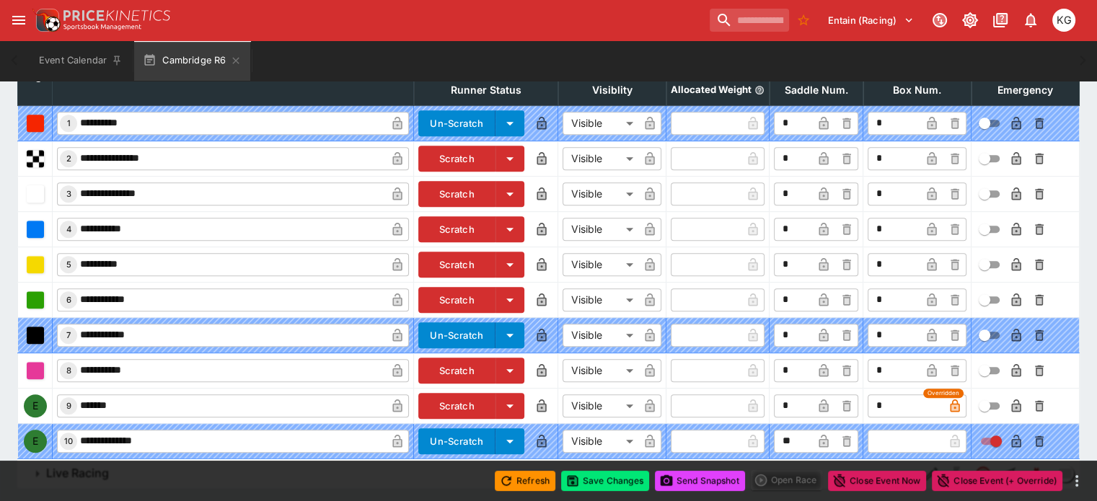
click at [1012, 404] on icon "button" at bounding box center [1015, 407] width 7 height 6
click at [607, 482] on button "Save Changes" at bounding box center [605, 481] width 88 height 20
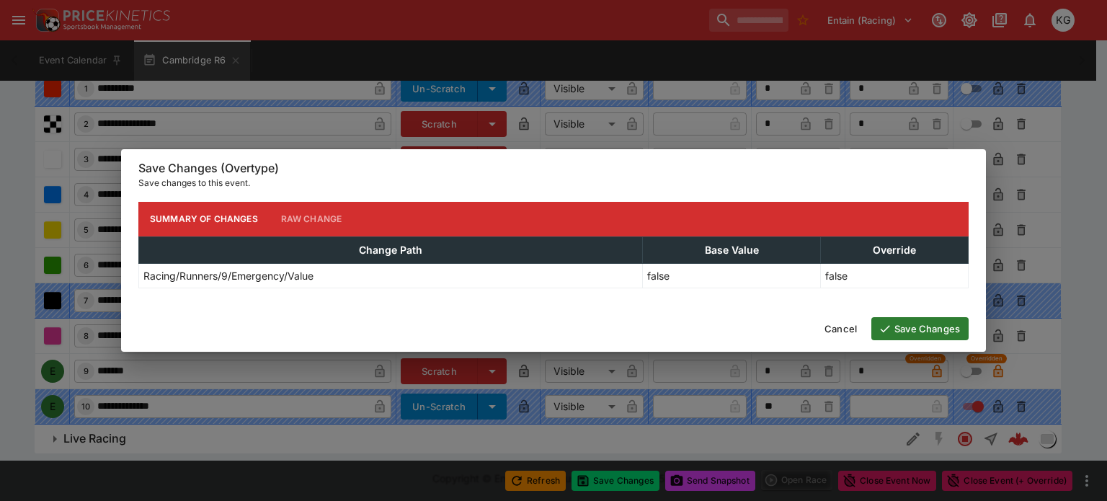
click at [913, 327] on button "Save Changes" at bounding box center [920, 328] width 97 height 23
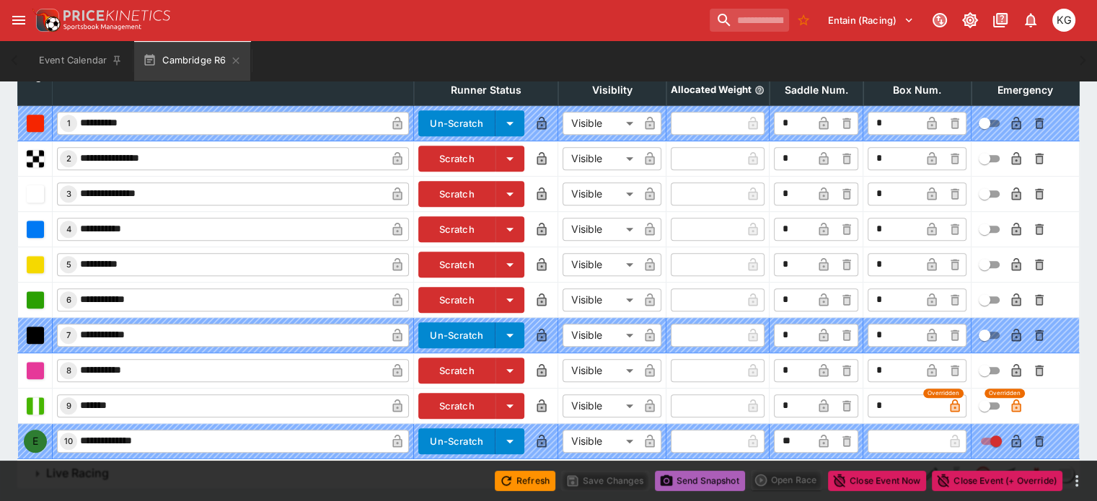
click at [707, 481] on button "Send Snapshot" at bounding box center [700, 481] width 90 height 20
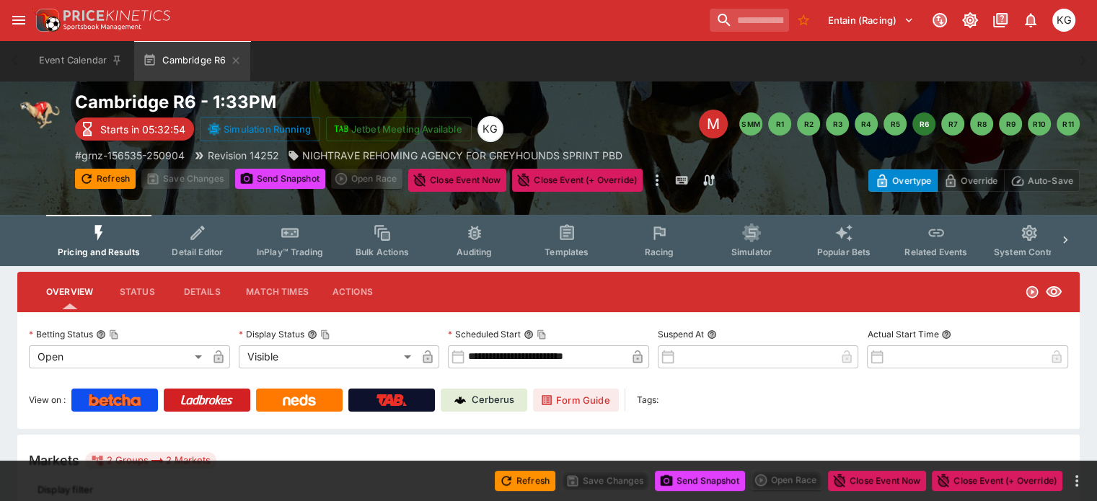
scroll to position [0, 0]
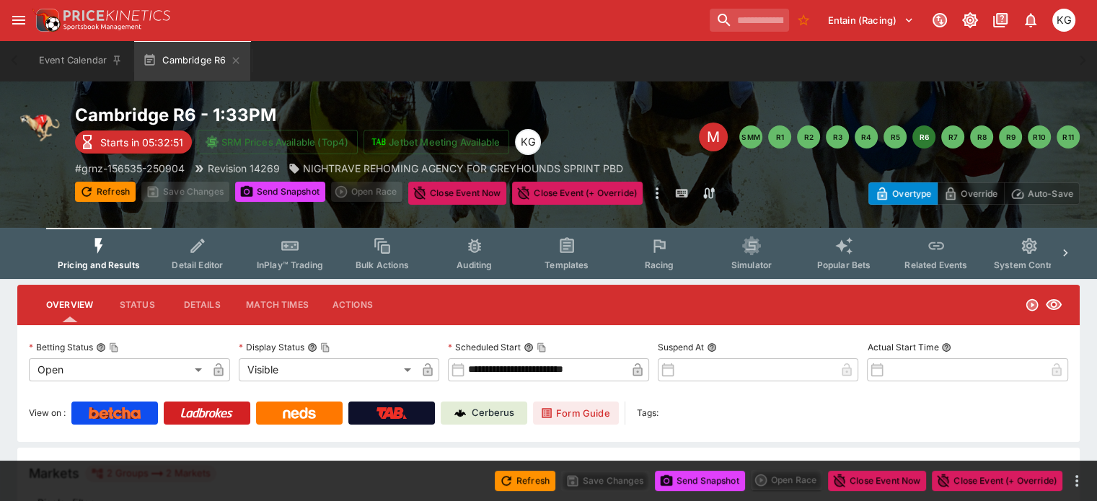
click at [672, 255] on button "Racing" at bounding box center [659, 253] width 92 height 51
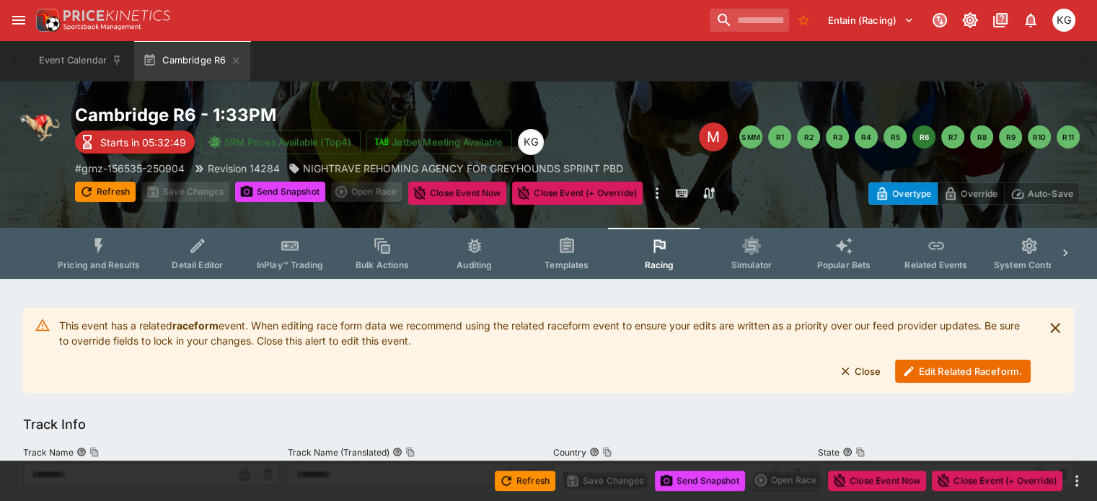
click at [970, 370] on button "Edit Related Raceform." at bounding box center [963, 371] width 136 height 23
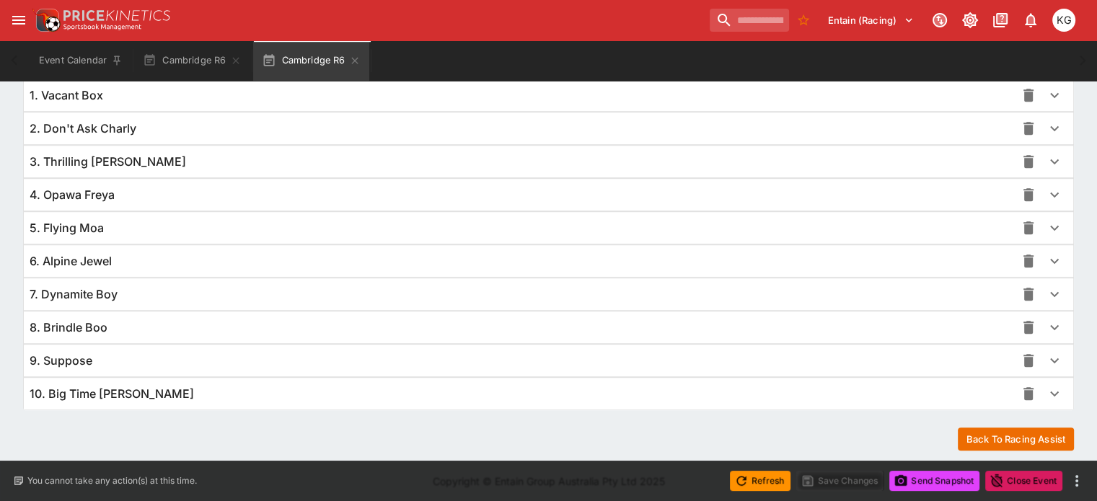
scroll to position [1053, 0]
click at [1045, 356] on icon "button" at bounding box center [1053, 358] width 17 height 17
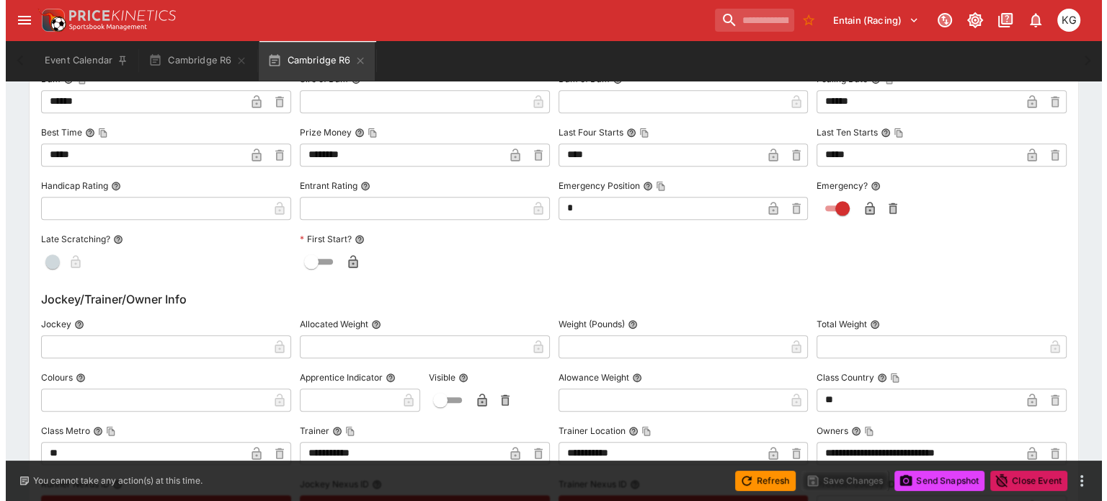
scroll to position [1557, 0]
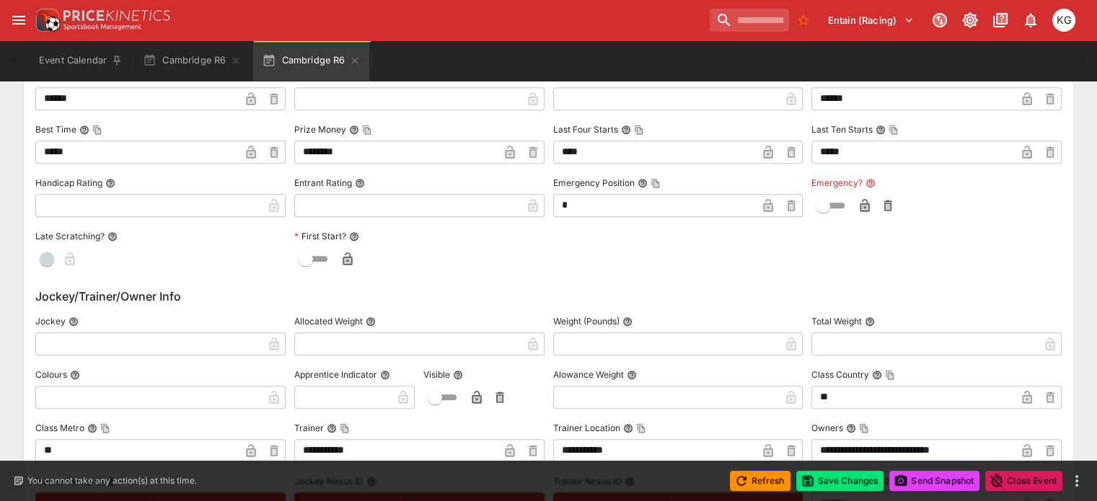
click at [861, 204] on icon "button" at bounding box center [864, 207] width 7 height 6
click at [851, 482] on button "Save Changes" at bounding box center [840, 481] width 88 height 20
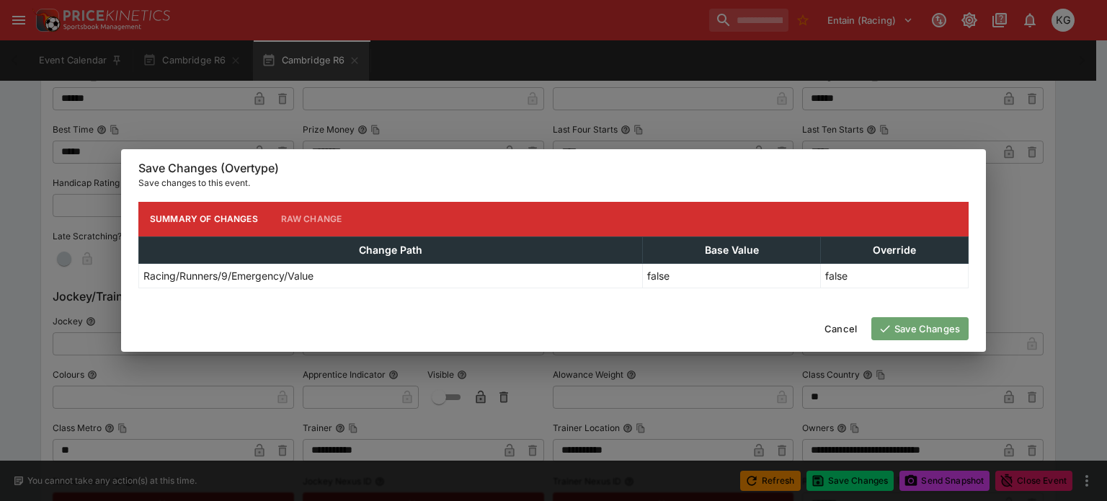
click at [935, 329] on button "Save Changes" at bounding box center [920, 328] width 97 height 23
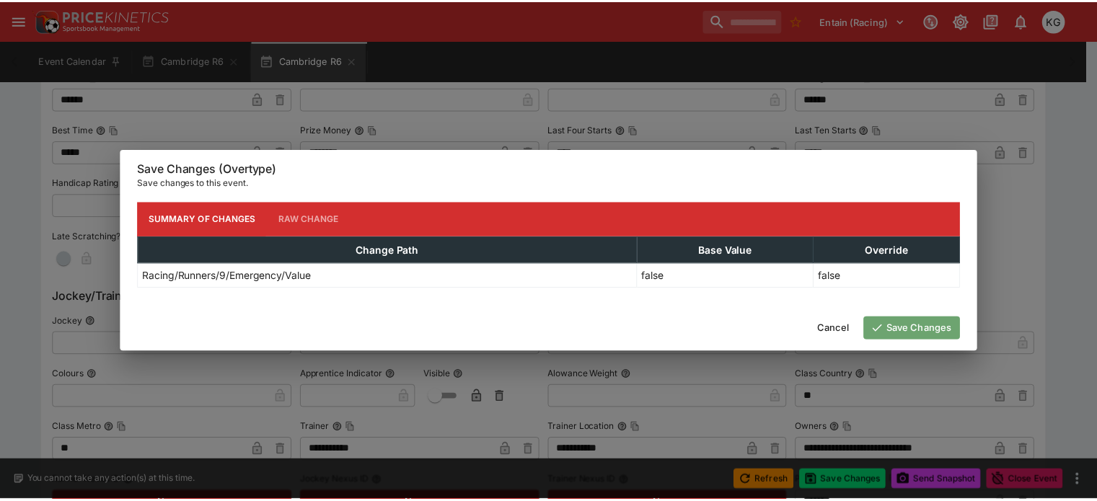
scroll to position [0, 0]
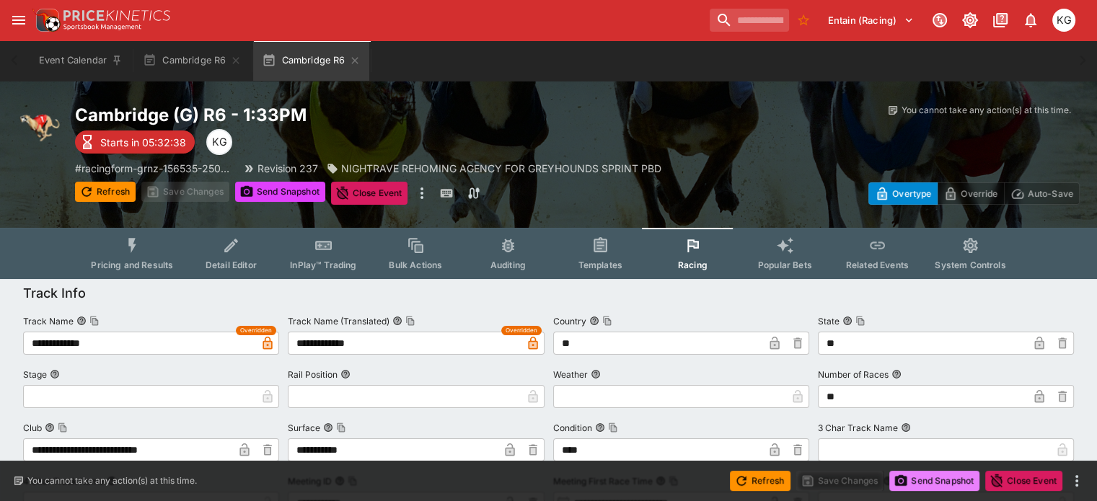
click at [929, 477] on button "Send Snapshot" at bounding box center [934, 481] width 90 height 20
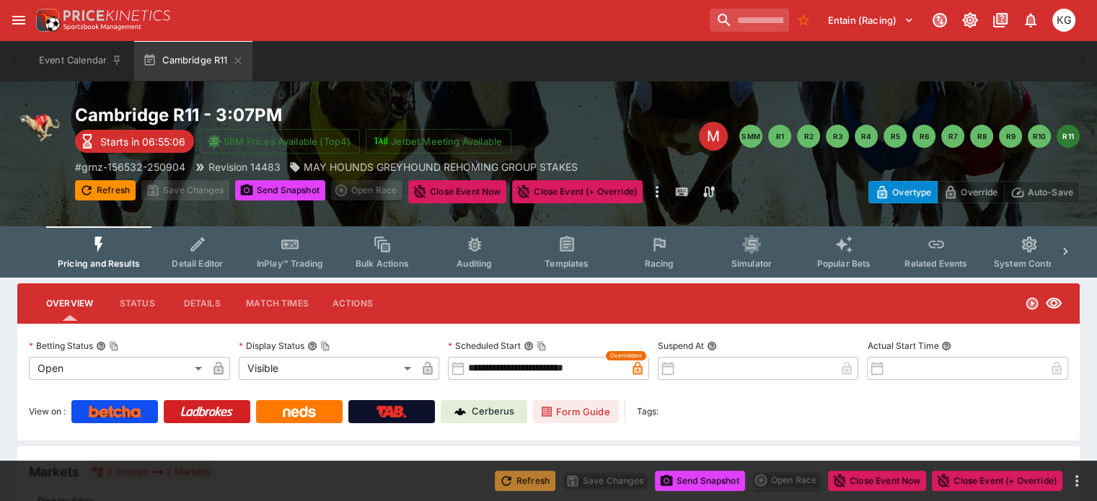
click at [526, 480] on button "Refresh" at bounding box center [525, 481] width 61 height 20
click at [712, 477] on button "Send Snapshot" at bounding box center [700, 481] width 90 height 20
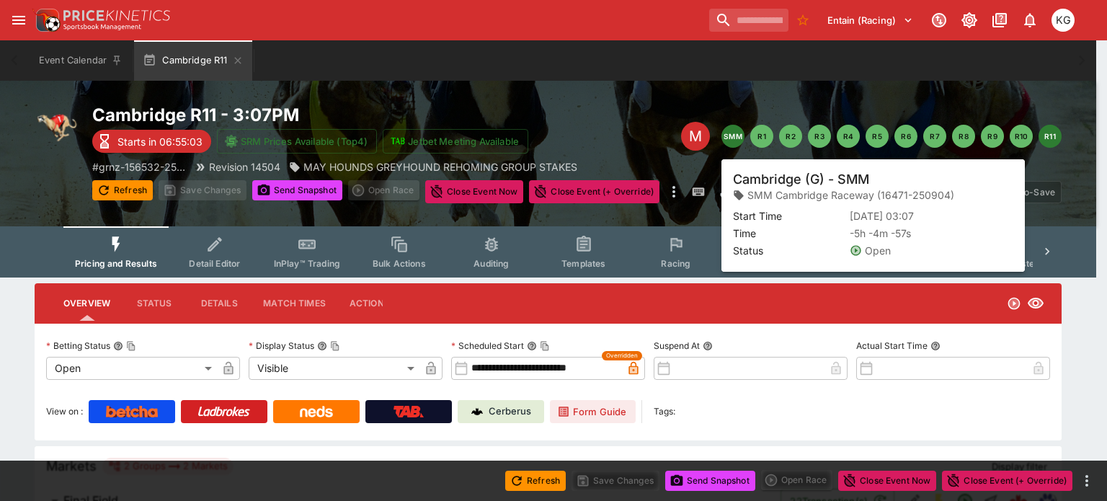
click at [737, 135] on button "SMM" at bounding box center [733, 136] width 23 height 23
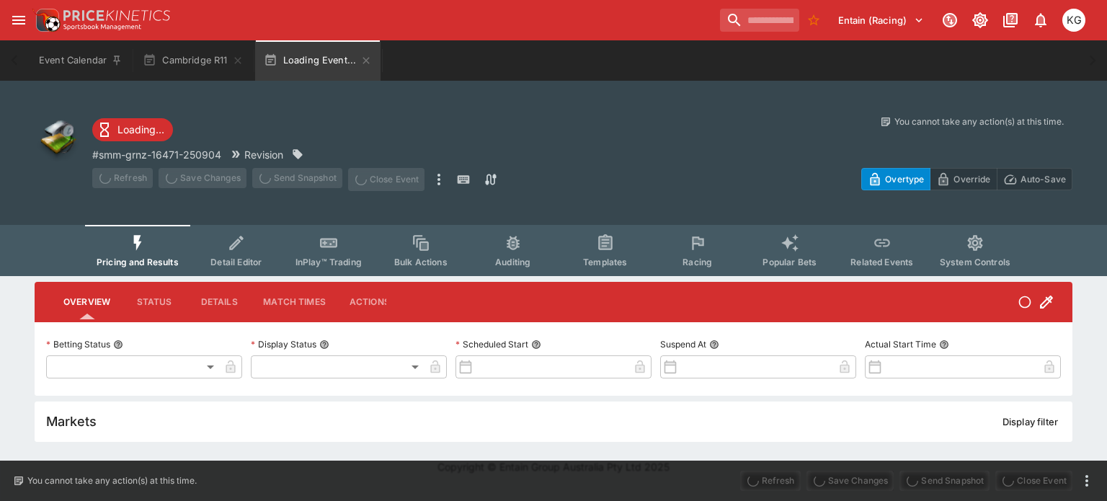
type input "**********"
type input "*******"
type input "**********"
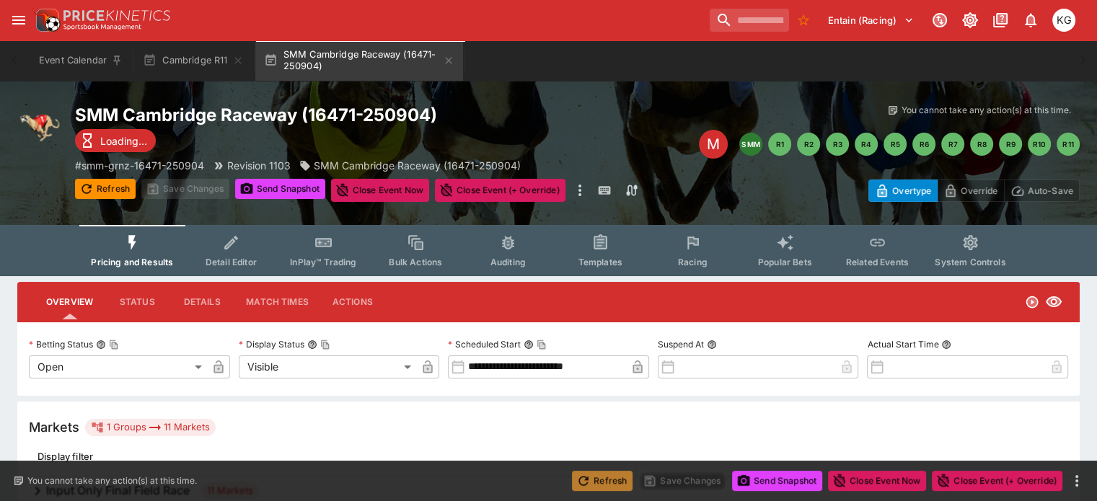
click at [603, 480] on button "Refresh" at bounding box center [602, 481] width 61 height 20
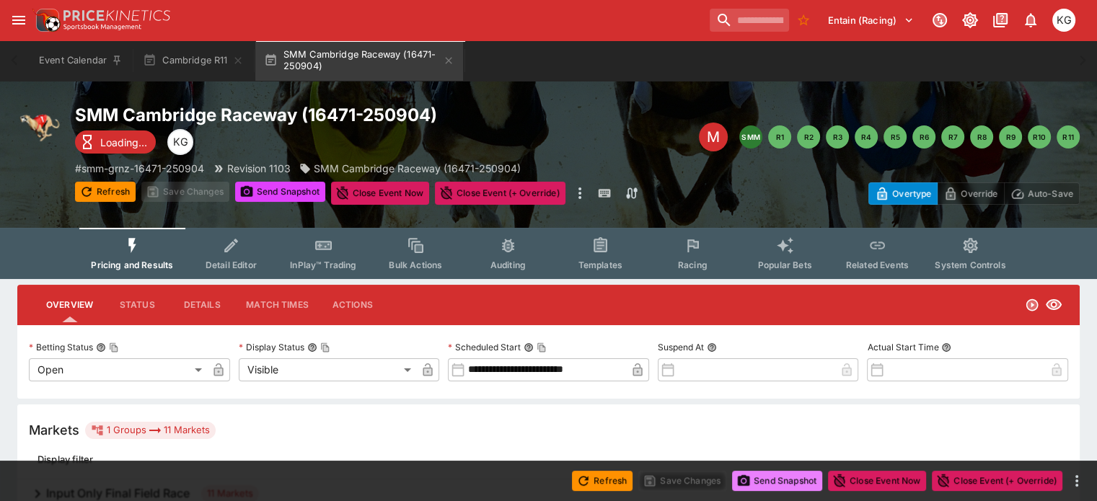
click at [785, 487] on button "Send Snapshot" at bounding box center [777, 481] width 90 height 20
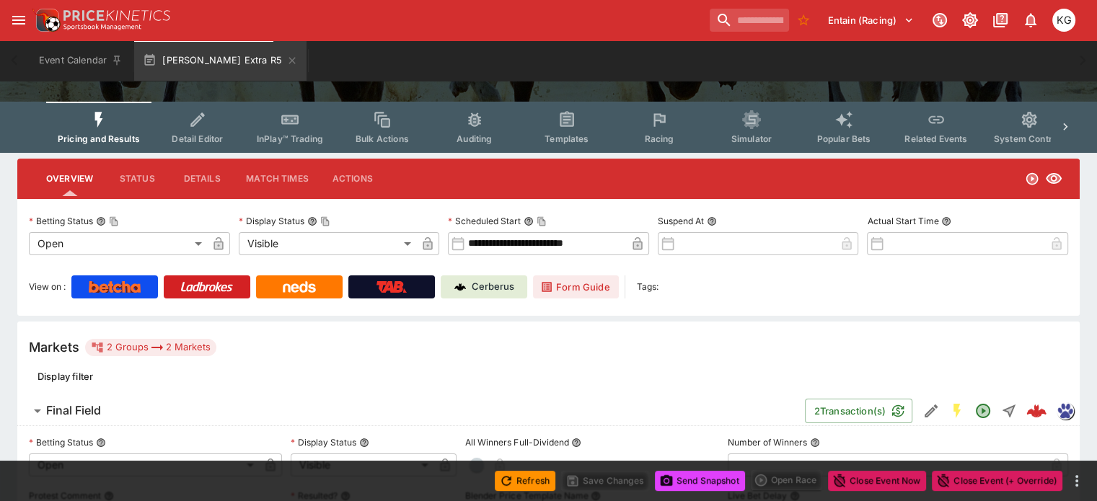
scroll to position [144, 0]
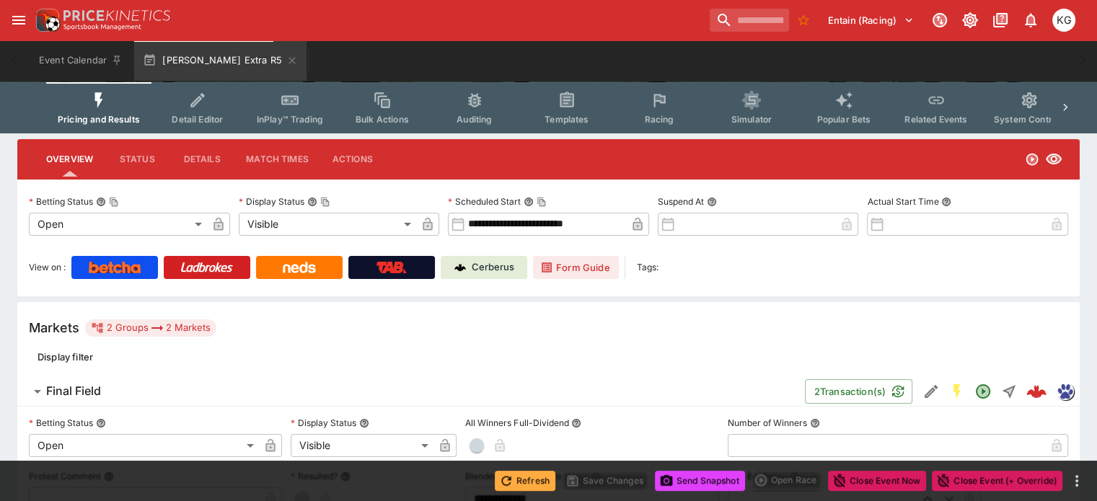
click at [530, 481] on button "Refresh" at bounding box center [525, 481] width 61 height 20
click at [721, 477] on button "Send Snapshot" at bounding box center [700, 481] width 90 height 20
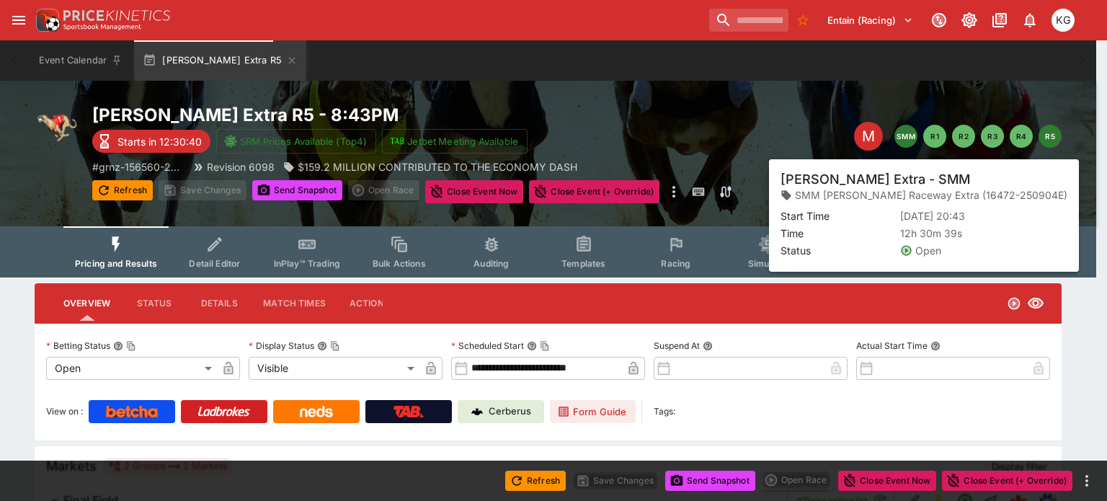
click at [907, 133] on button "SMM" at bounding box center [906, 136] width 23 height 23
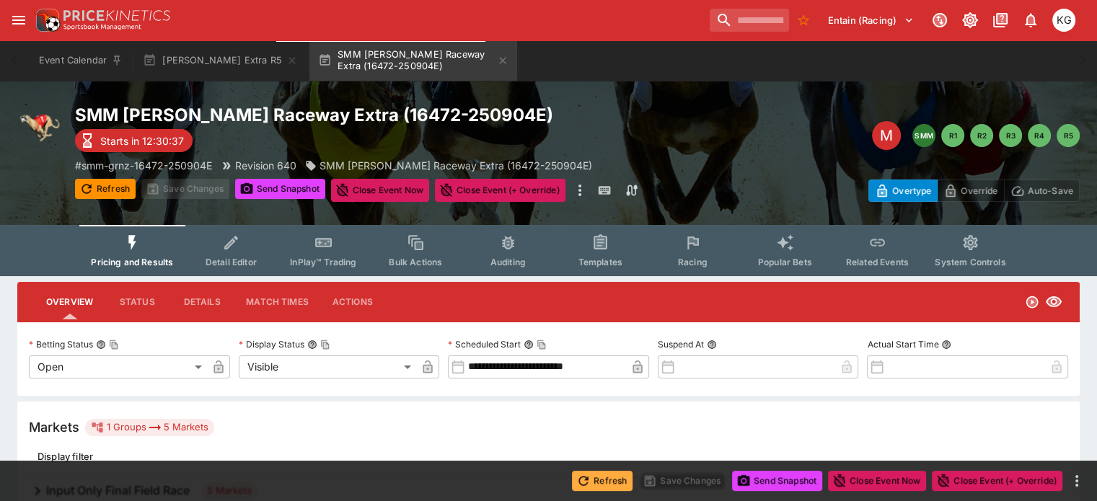
click at [607, 478] on button "Refresh" at bounding box center [602, 481] width 61 height 20
click at [775, 479] on button "Send Snapshot" at bounding box center [777, 481] width 90 height 20
click at [611, 484] on button "Refresh" at bounding box center [602, 481] width 61 height 20
click at [774, 471] on button "Send Snapshot" at bounding box center [777, 481] width 90 height 20
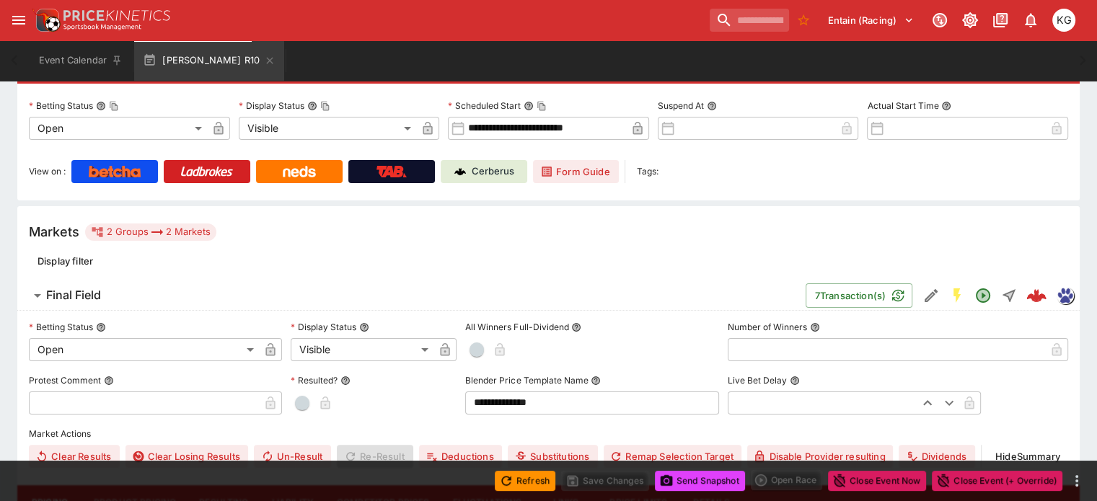
scroll to position [288, 0]
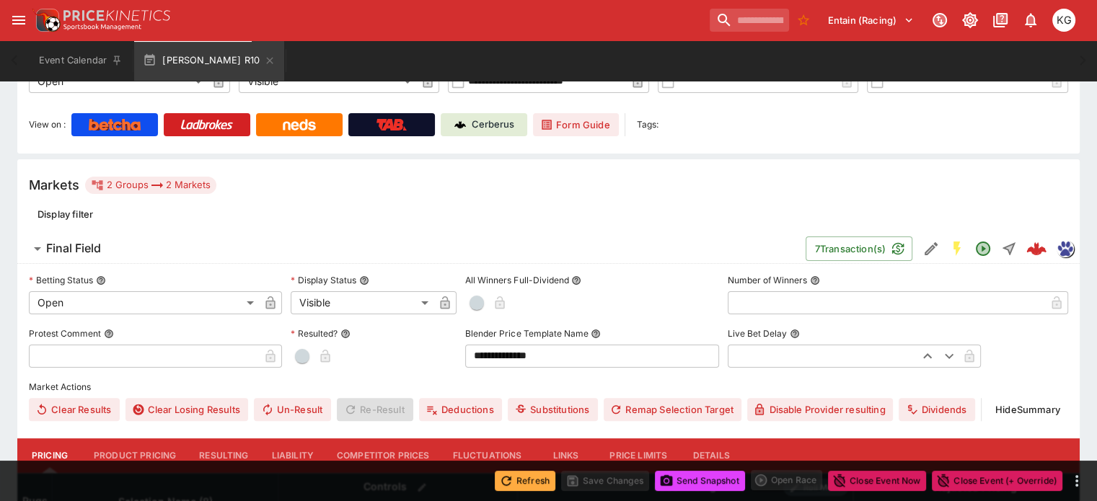
click at [521, 483] on button "Refresh" at bounding box center [525, 481] width 61 height 20
click at [709, 484] on button "Send Snapshot" at bounding box center [700, 481] width 90 height 20
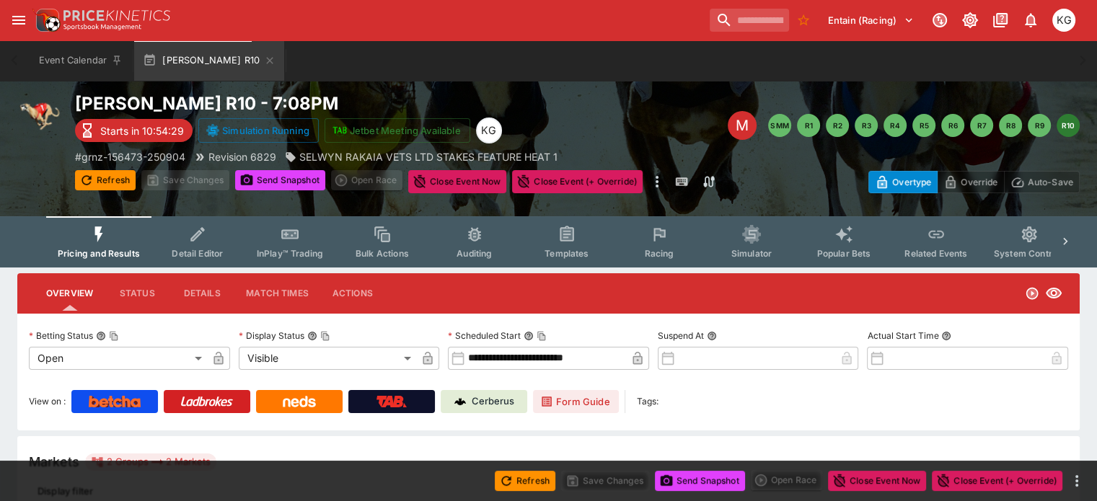
scroll to position [0, 0]
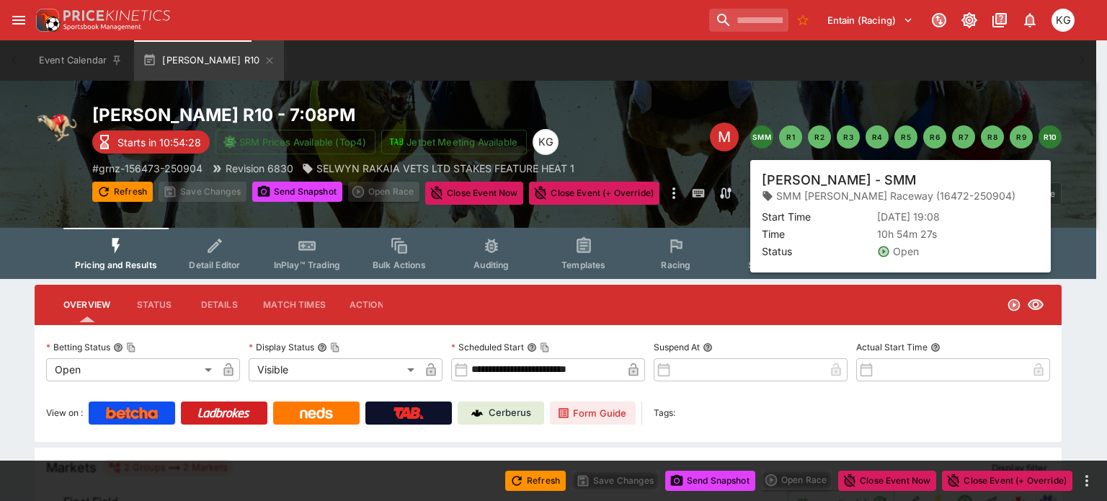
click at [760, 132] on button "SMM" at bounding box center [761, 136] width 23 height 23
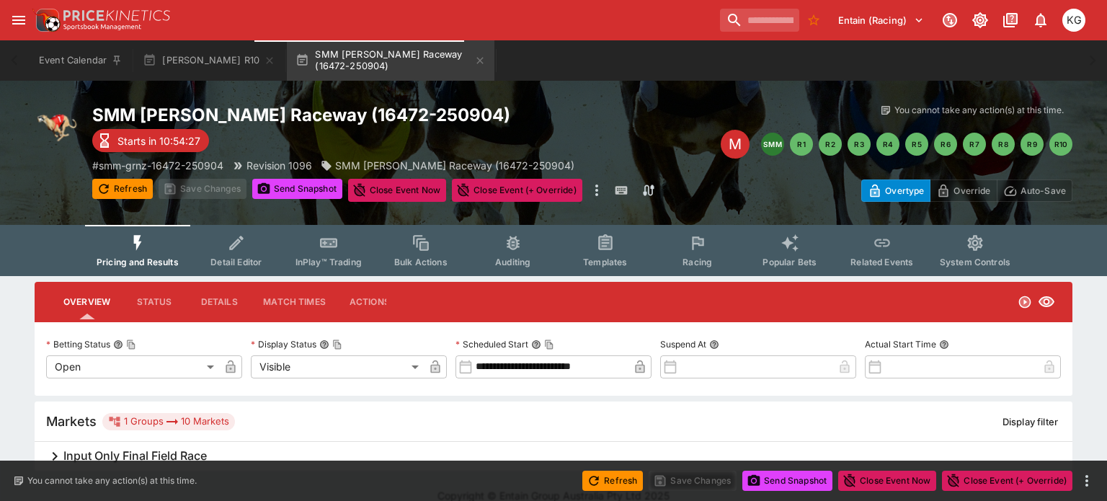
type input "**********"
type input "*******"
type input "**********"
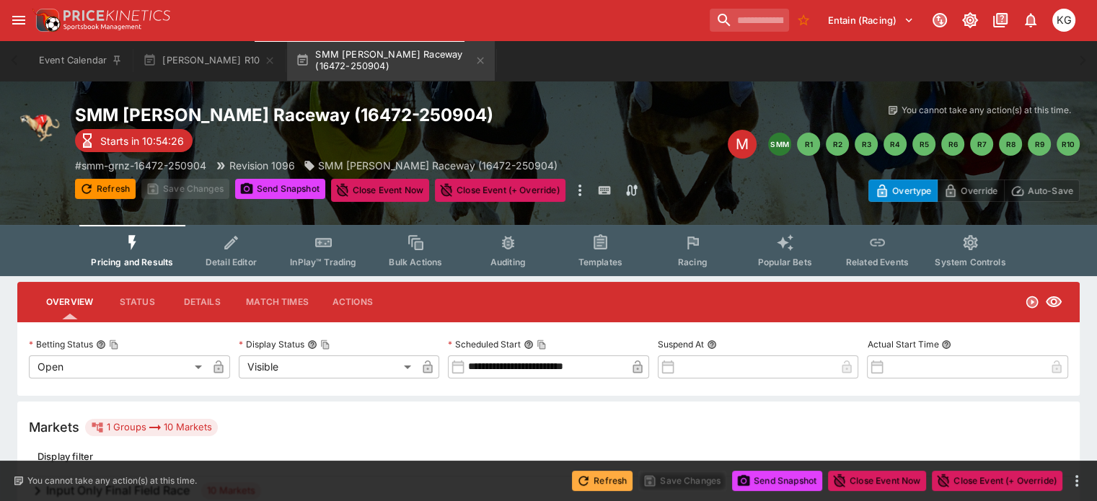
click at [597, 475] on button "Refresh" at bounding box center [602, 481] width 61 height 20
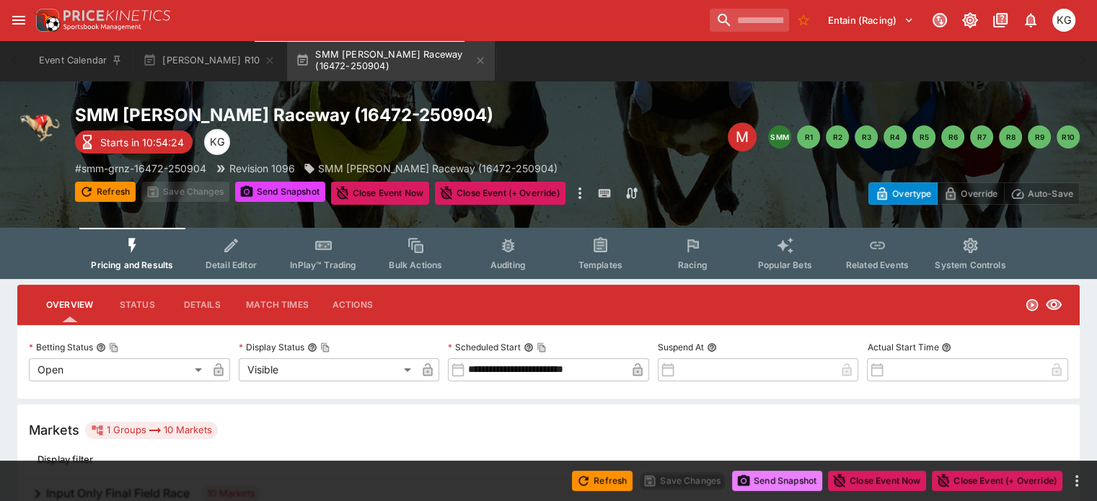
click at [784, 479] on button "Send Snapshot" at bounding box center [777, 481] width 90 height 20
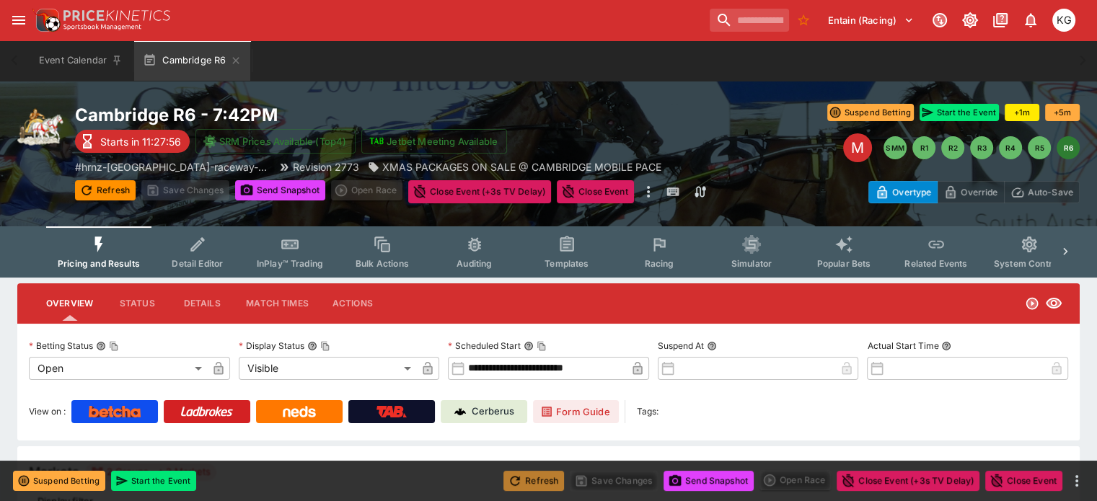
click at [542, 479] on button "Refresh" at bounding box center [533, 481] width 61 height 20
click at [696, 480] on button "Send Snapshot" at bounding box center [708, 481] width 90 height 20
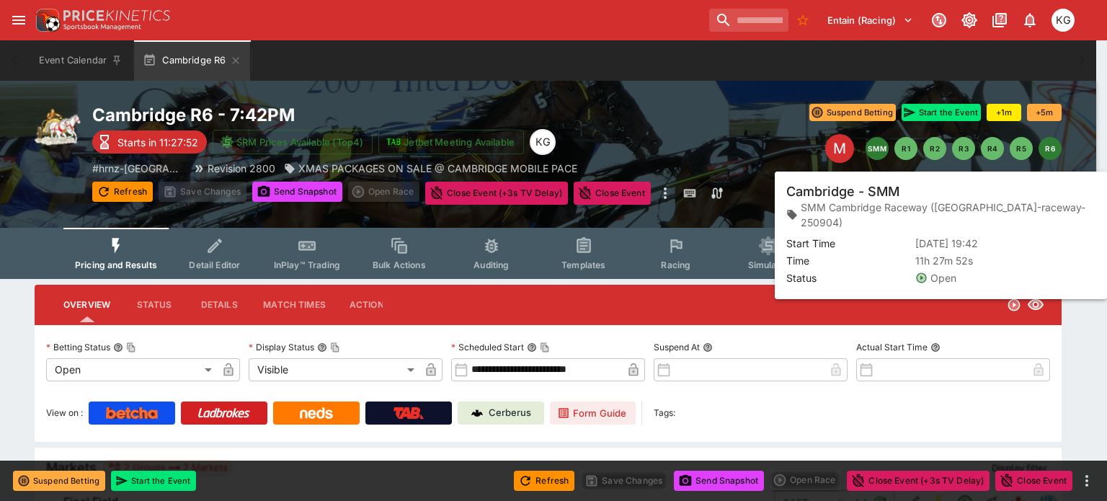
click at [882, 149] on button "SMM" at bounding box center [877, 148] width 23 height 23
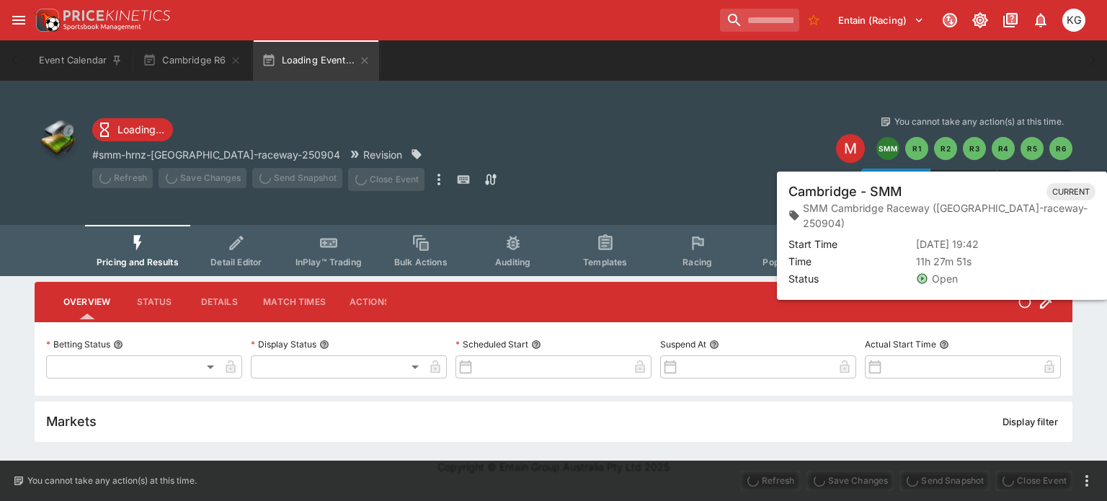
type input "**********"
type input "*******"
type input "**********"
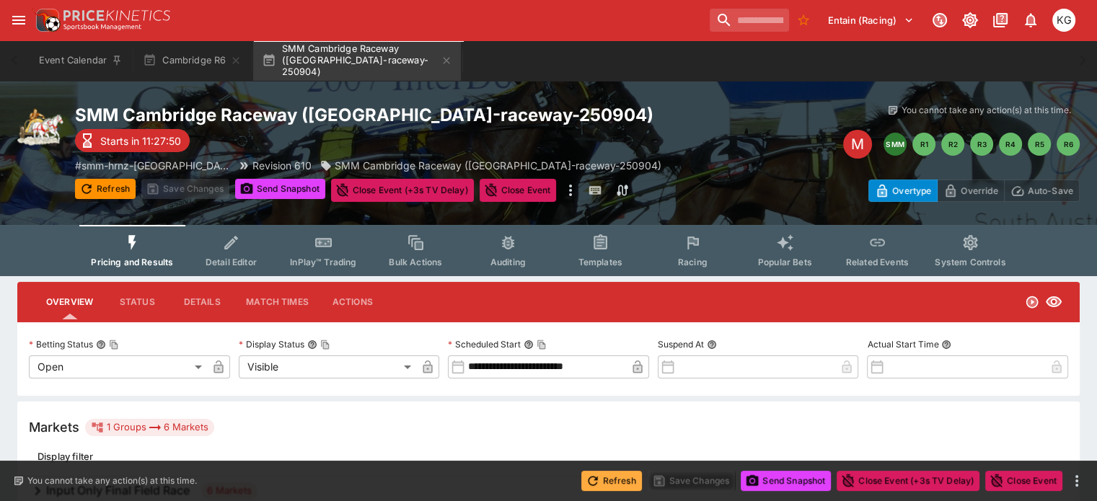
click at [617, 477] on button "Refresh" at bounding box center [611, 481] width 61 height 20
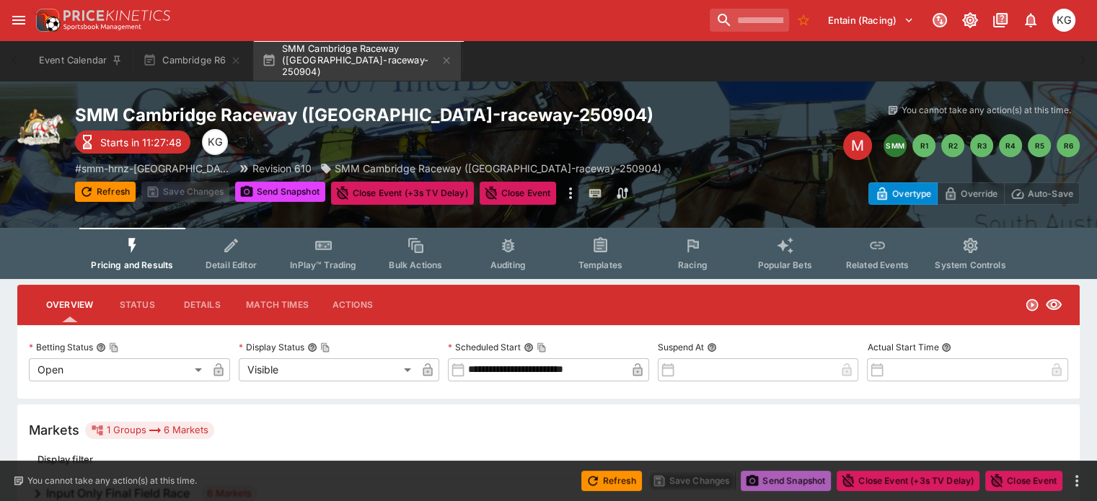
click at [793, 482] on button "Send Snapshot" at bounding box center [785, 481] width 90 height 20
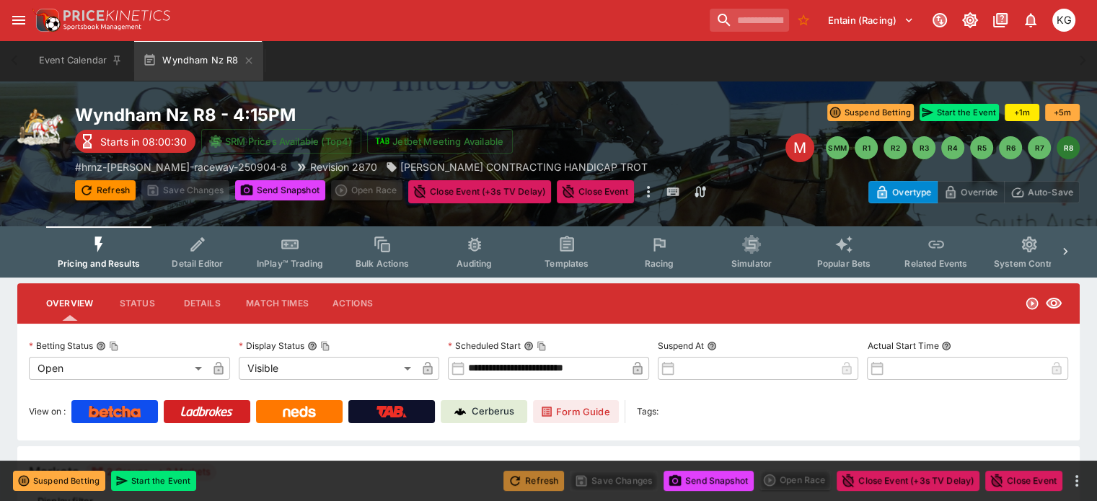
click at [526, 479] on button "Refresh" at bounding box center [533, 481] width 61 height 20
click at [727, 479] on button "Send Snapshot" at bounding box center [708, 481] width 90 height 20
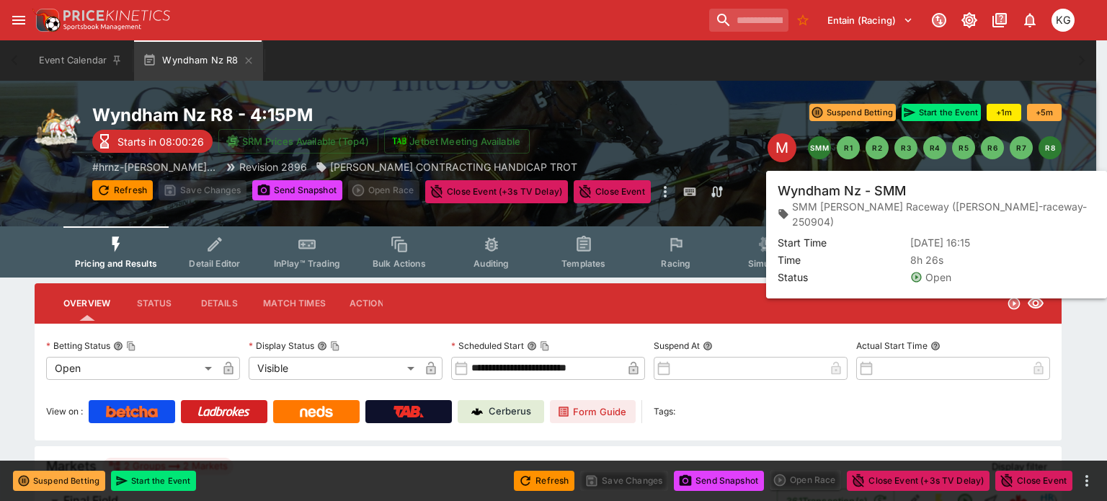
click at [821, 146] on button "SMM" at bounding box center [819, 147] width 23 height 23
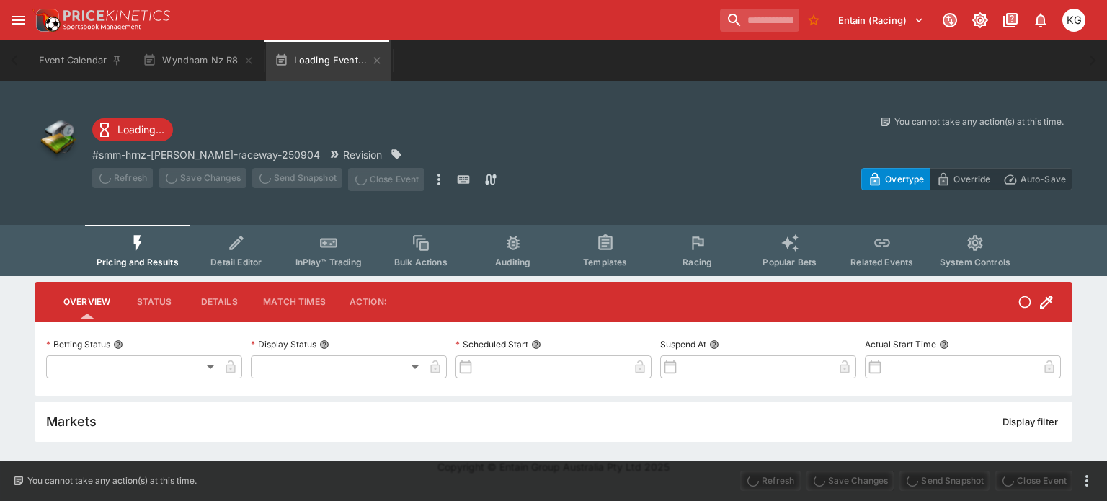
type input "**********"
type input "*******"
type input "**********"
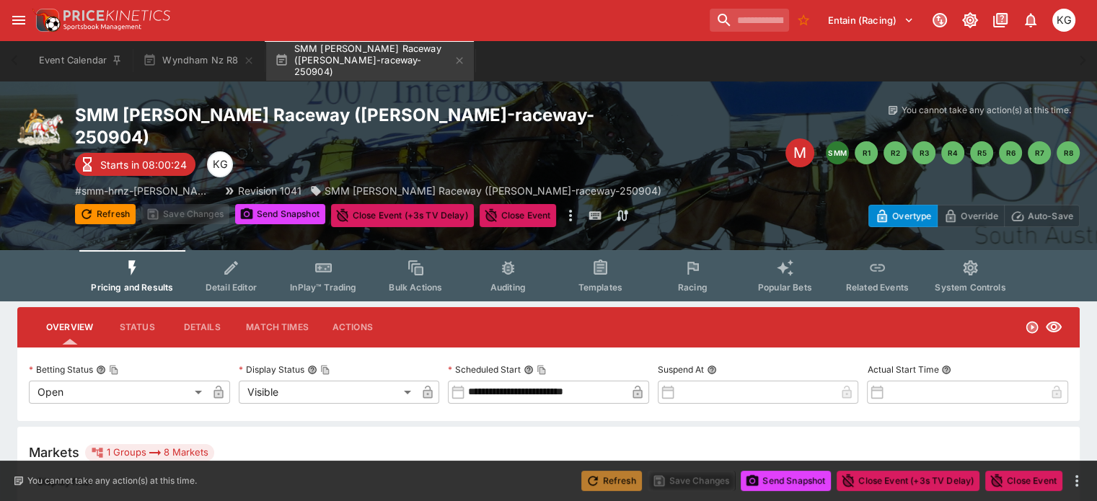
click at [628, 479] on button "Refresh" at bounding box center [611, 481] width 61 height 20
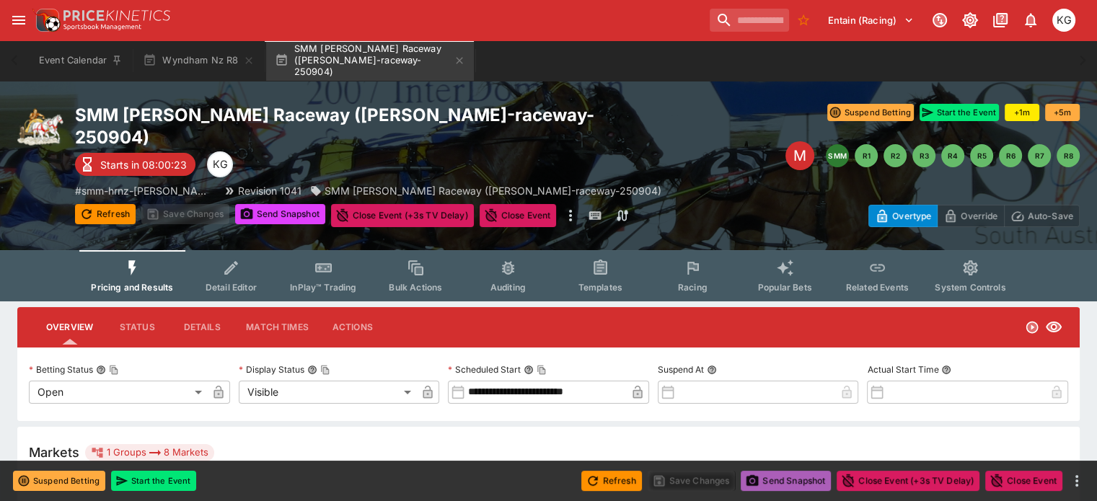
click at [790, 478] on button "Send Snapshot" at bounding box center [785, 481] width 90 height 20
